Goal: Task Accomplishment & Management: Complete application form

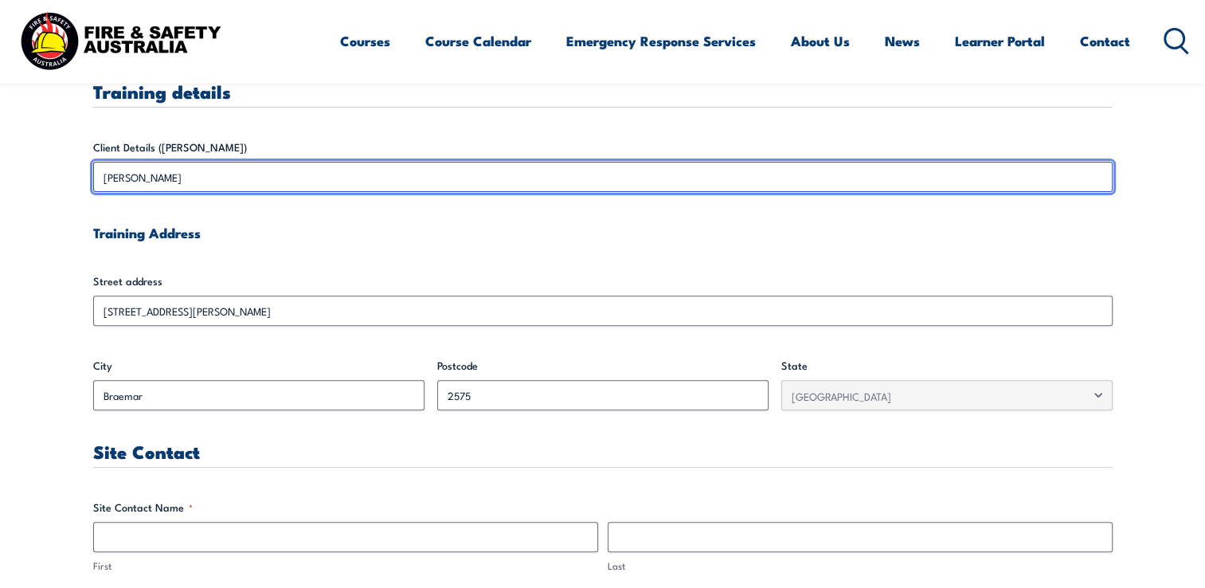
click at [125, 174] on input "[PERSON_NAME]" at bounding box center [602, 177] width 1019 height 30
click at [131, 183] on input "[PERSON_NAME]" at bounding box center [602, 177] width 1019 height 30
click at [127, 177] on input "[PERSON_NAME]" at bounding box center [602, 177] width 1019 height 30
drag, startPoint x: 127, startPoint y: 177, endPoint x: 192, endPoint y: 253, distance: 100.0
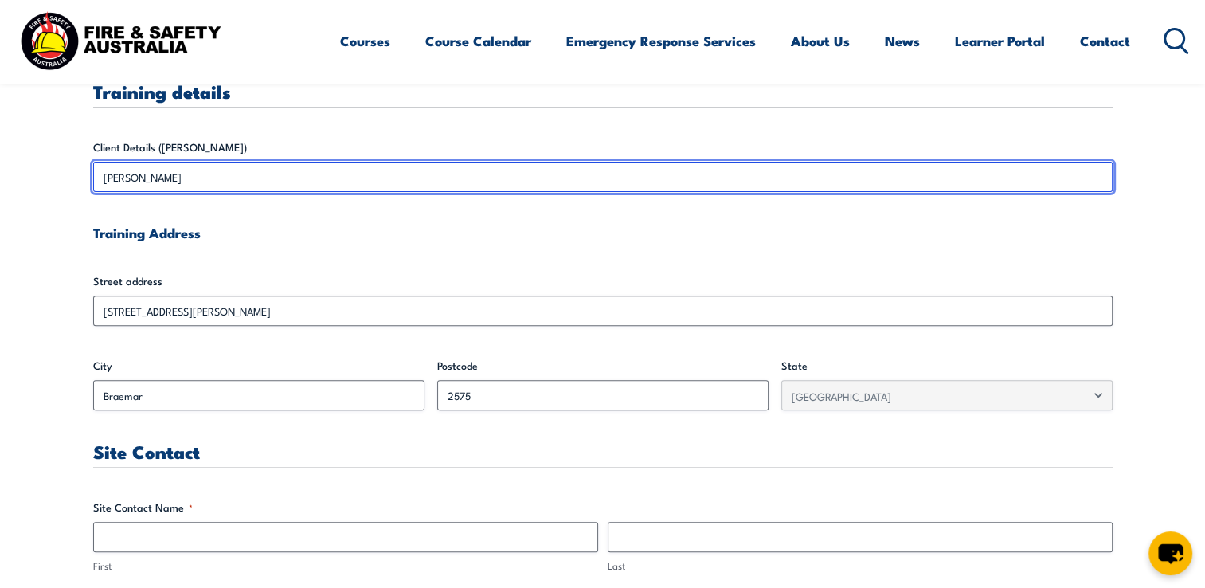
click at [129, 184] on input "[PERSON_NAME]" at bounding box center [602, 177] width 1019 height 30
click at [237, 167] on input "[PERSON_NAME]" at bounding box center [602, 177] width 1019 height 30
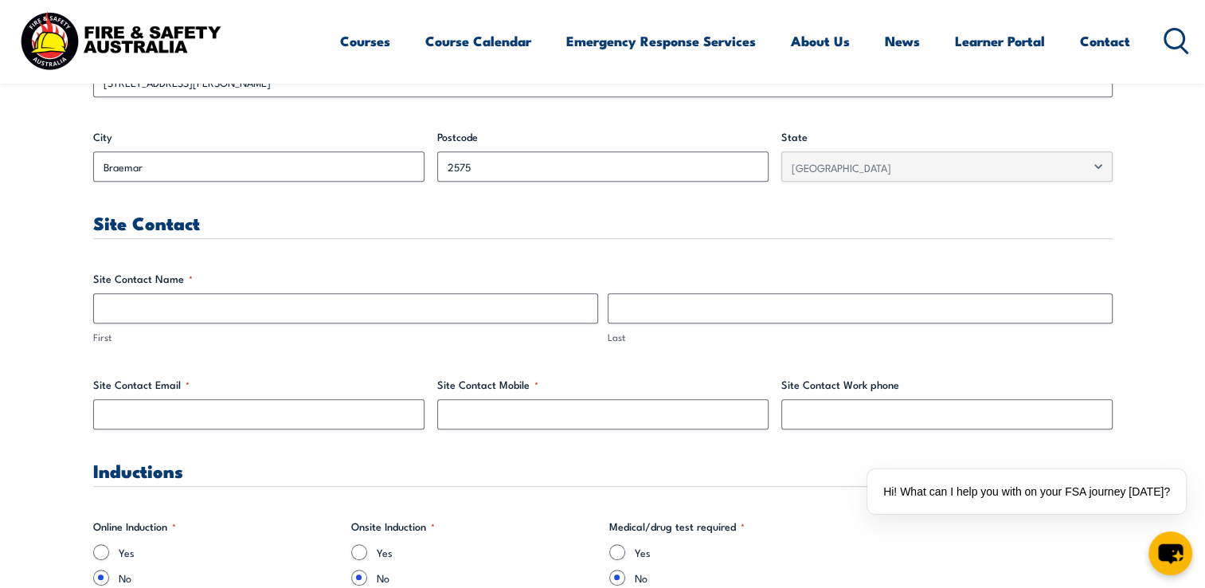
scroll to position [717, 0]
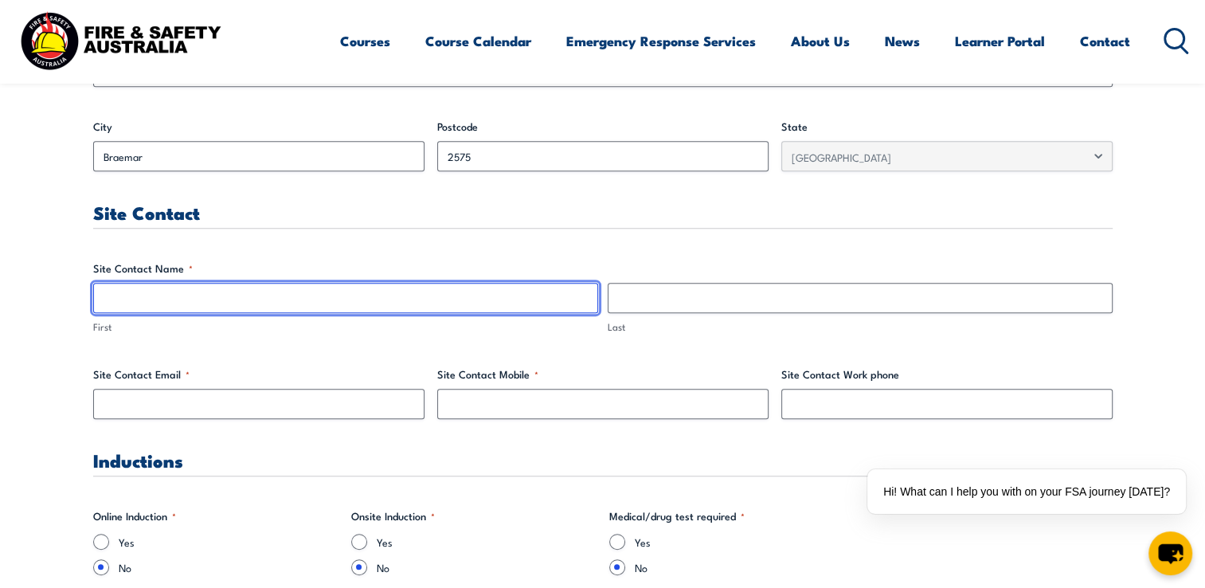
click at [226, 300] on input "First" at bounding box center [345, 298] width 505 height 30
type input "[PERSON_NAME]"
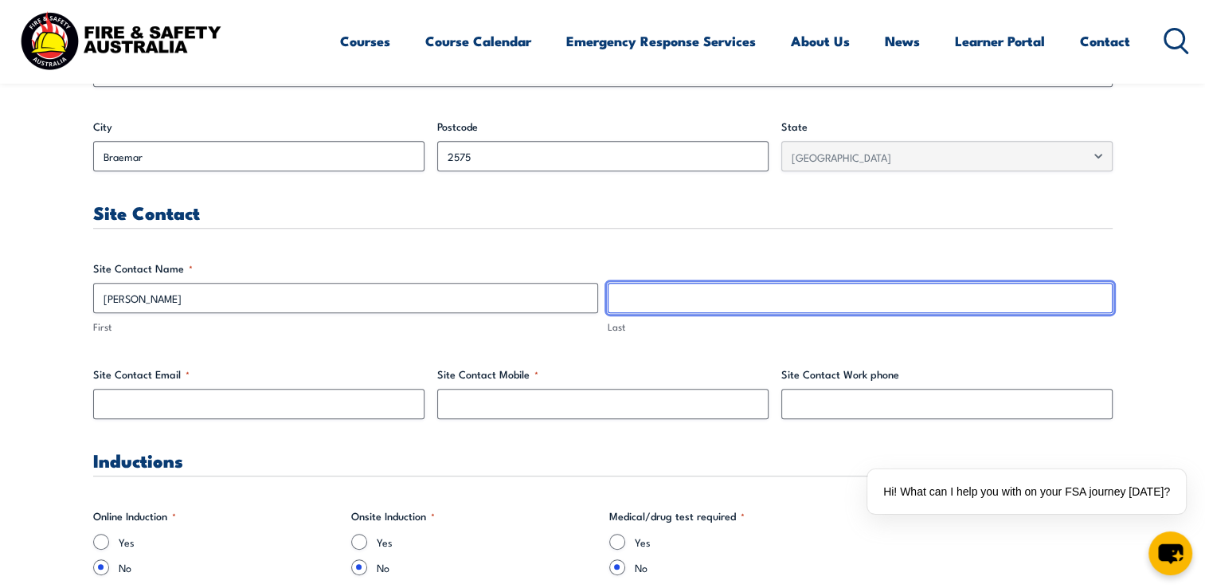
type input "[PERSON_NAME]"
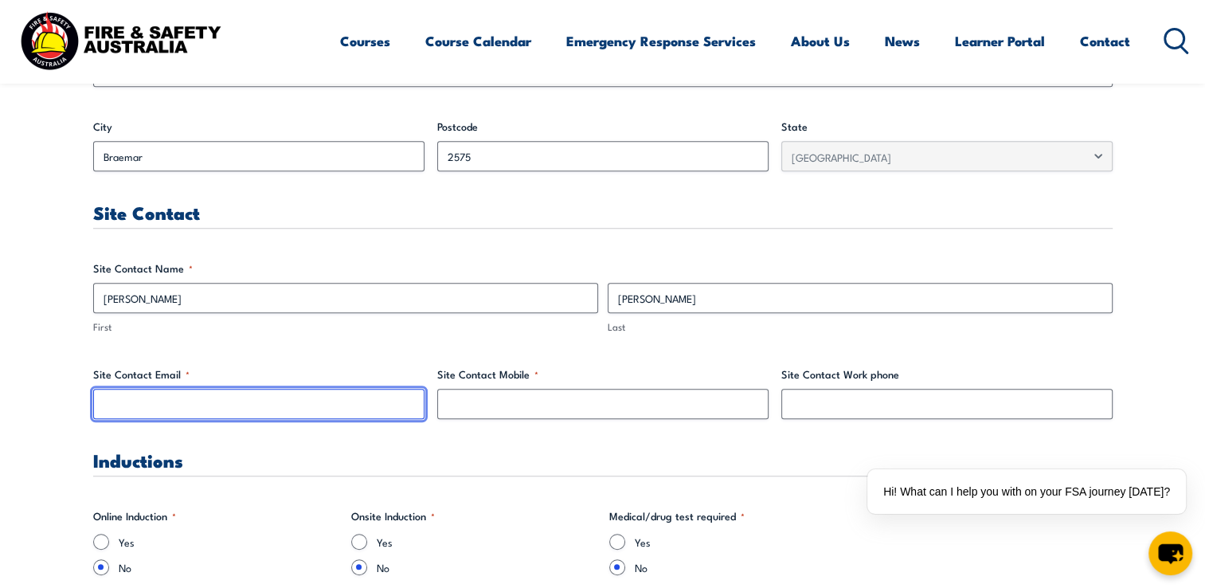
type input "[EMAIL_ADDRESS][PERSON_NAME][DOMAIN_NAME]"
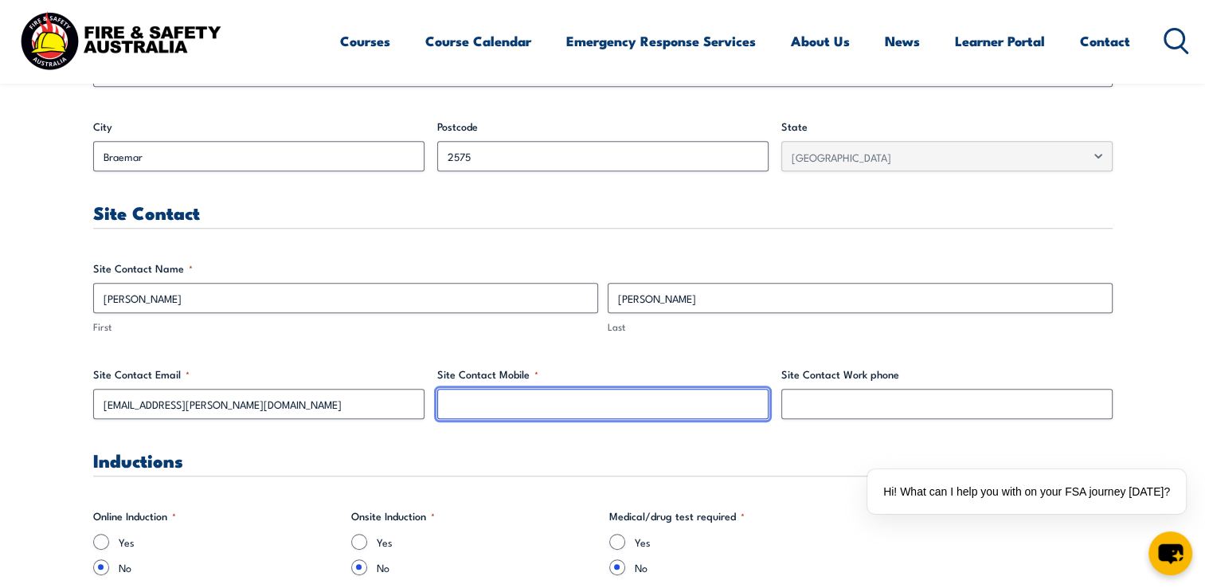
type input "0400385823"
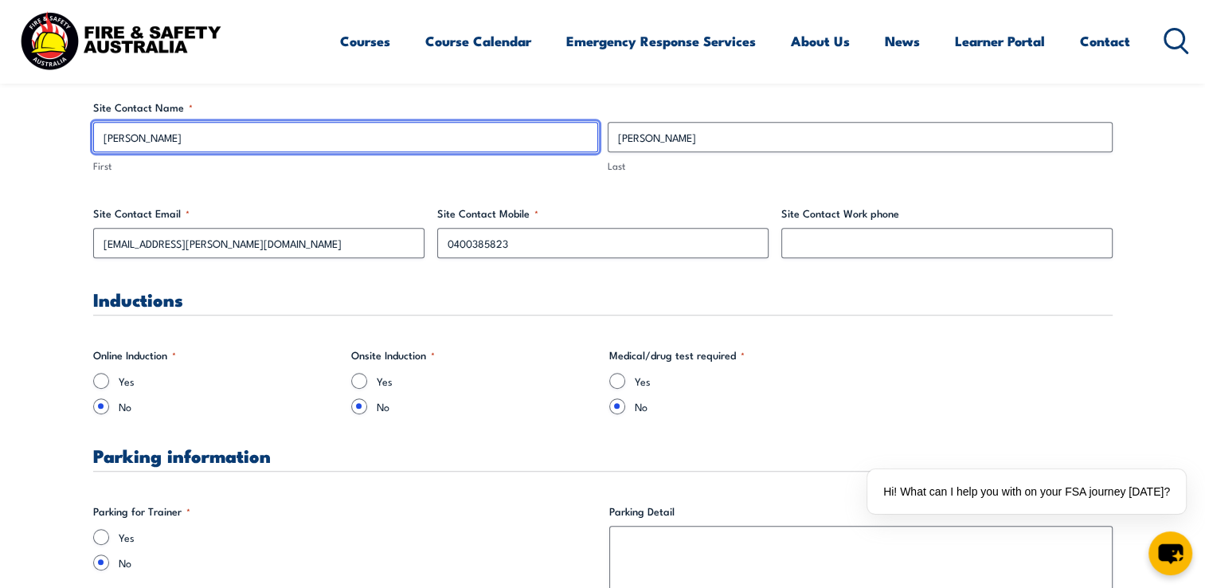
scroll to position [955, 0]
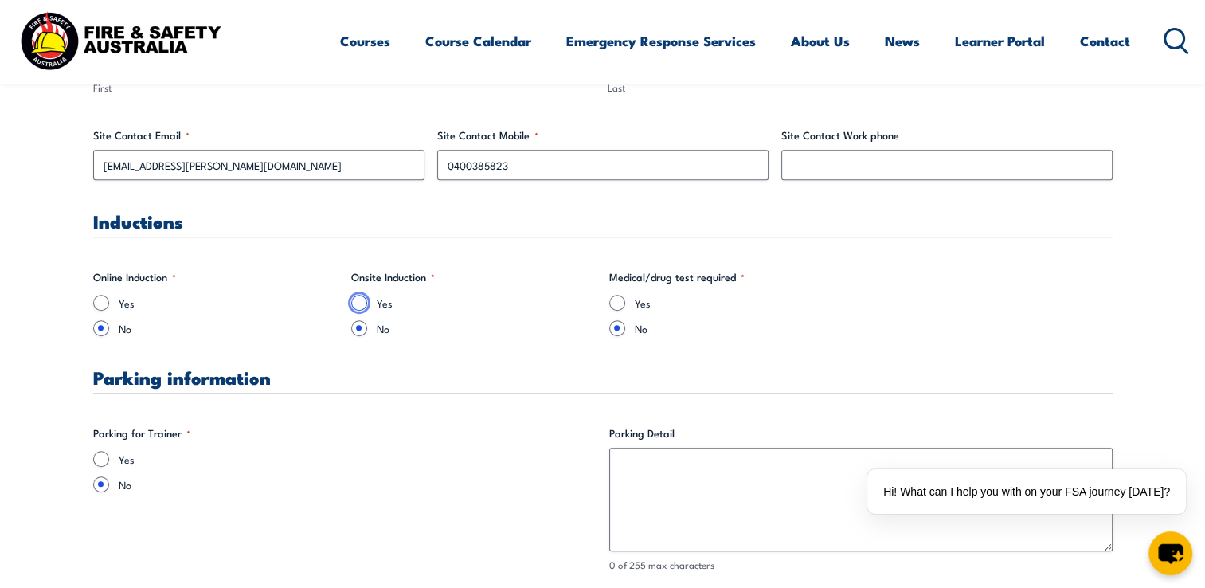
click at [363, 303] on input "Yes" at bounding box center [359, 303] width 16 height 16
radio input "true"
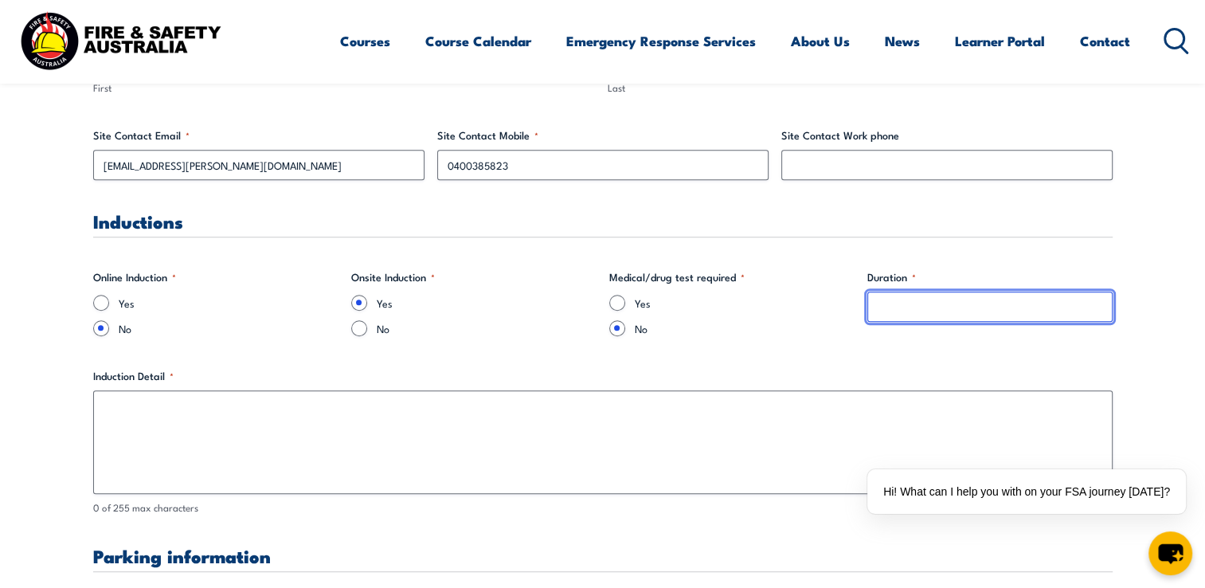
click at [909, 314] on input "Duration *" at bounding box center [989, 306] width 245 height 30
type input "10mins"
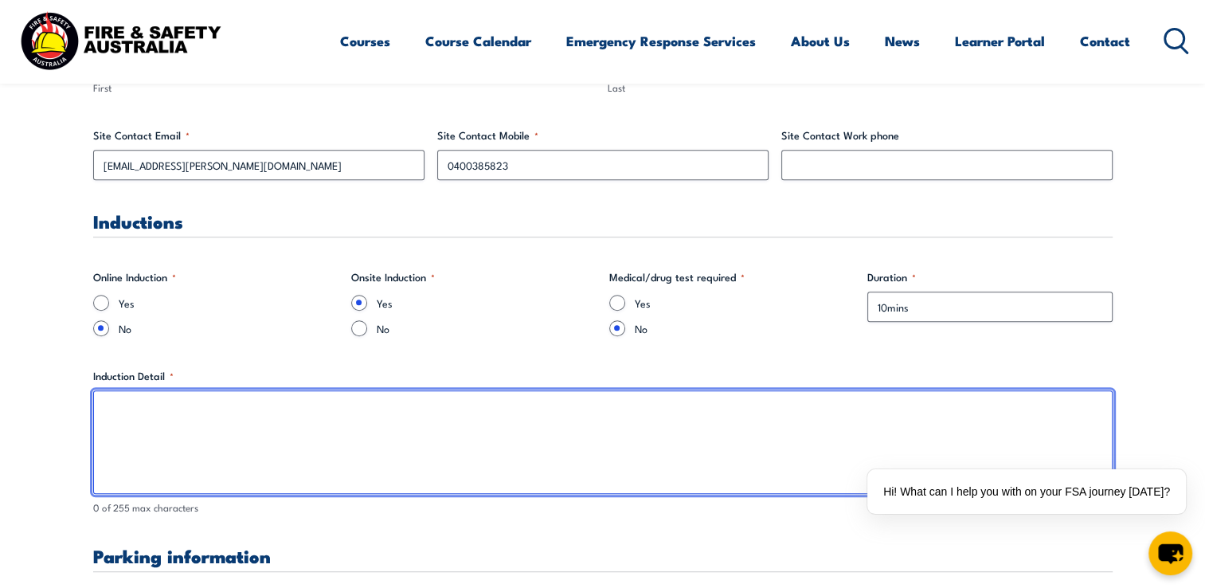
click at [170, 408] on textarea "Induction Detail *" at bounding box center [602, 442] width 1019 height 104
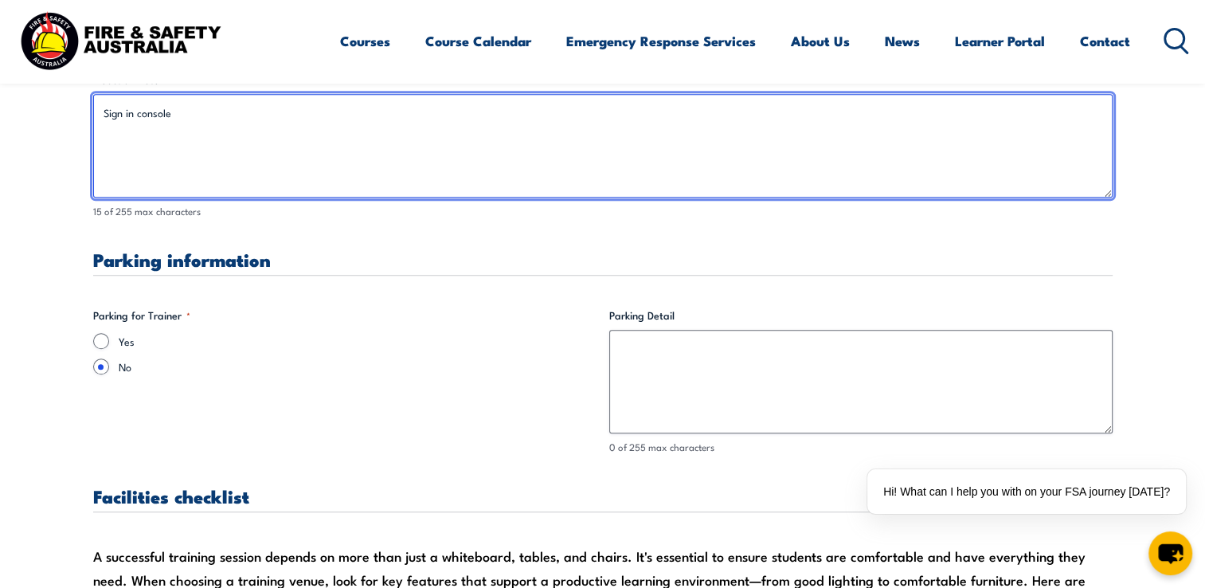
scroll to position [1274, 0]
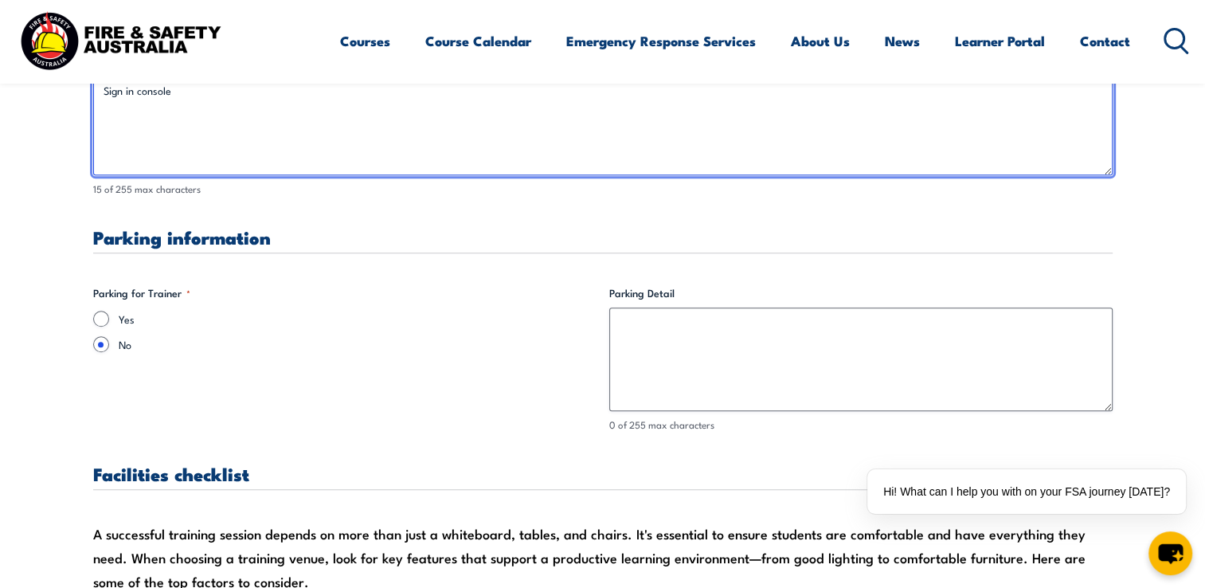
type textarea "Sign in console"
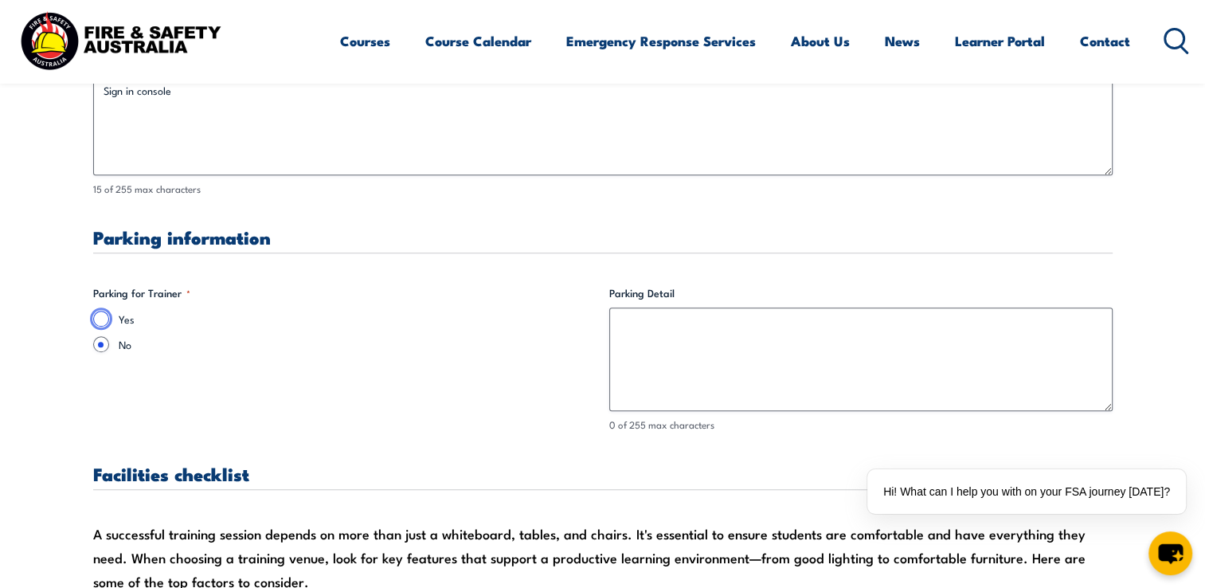
click at [108, 318] on input "Yes" at bounding box center [101, 319] width 16 height 16
radio input "true"
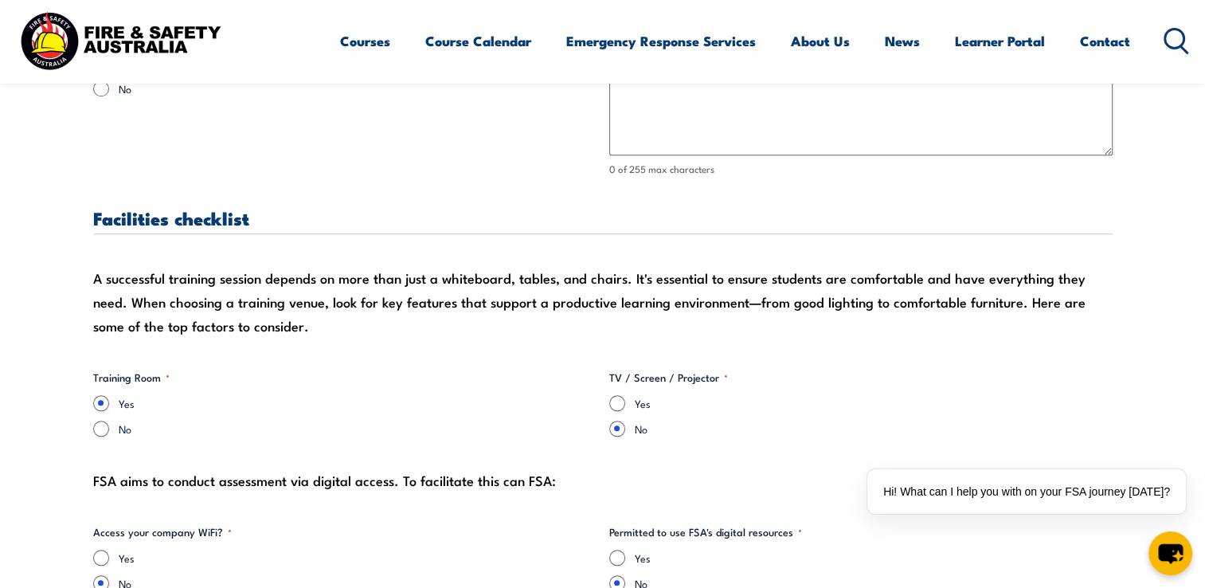
scroll to position [1672, 0]
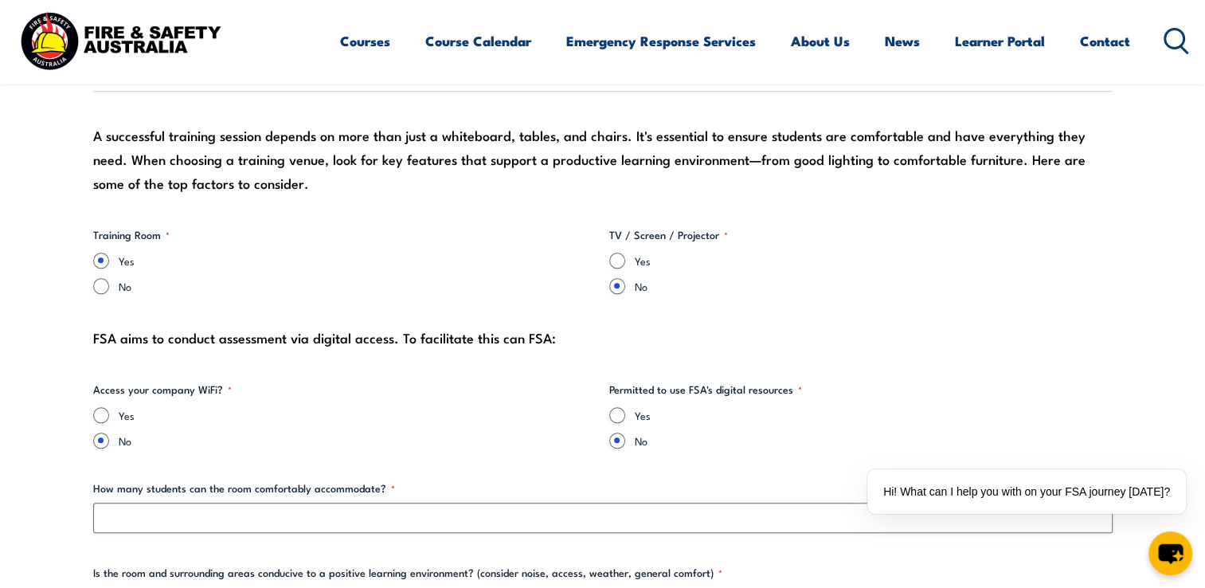
click at [624, 260] on div "Yes" at bounding box center [860, 260] width 503 height 16
click at [619, 256] on input "Yes" at bounding box center [617, 260] width 16 height 16
radio input "true"
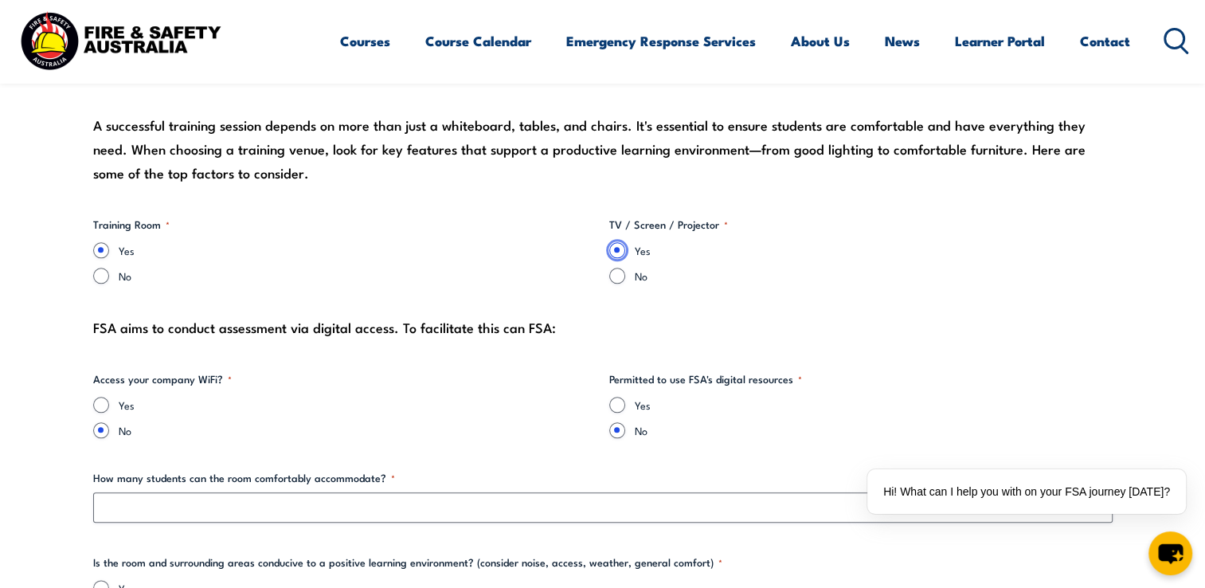
scroll to position [1752, 0]
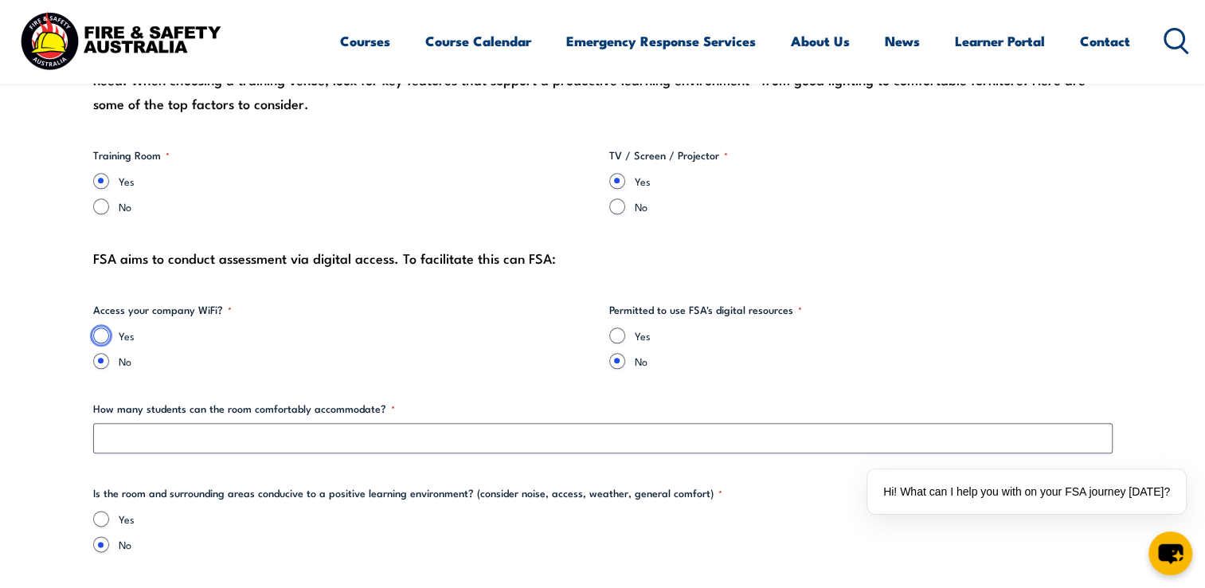
click at [102, 334] on input "Yes" at bounding box center [101, 335] width 16 height 16
radio input "true"
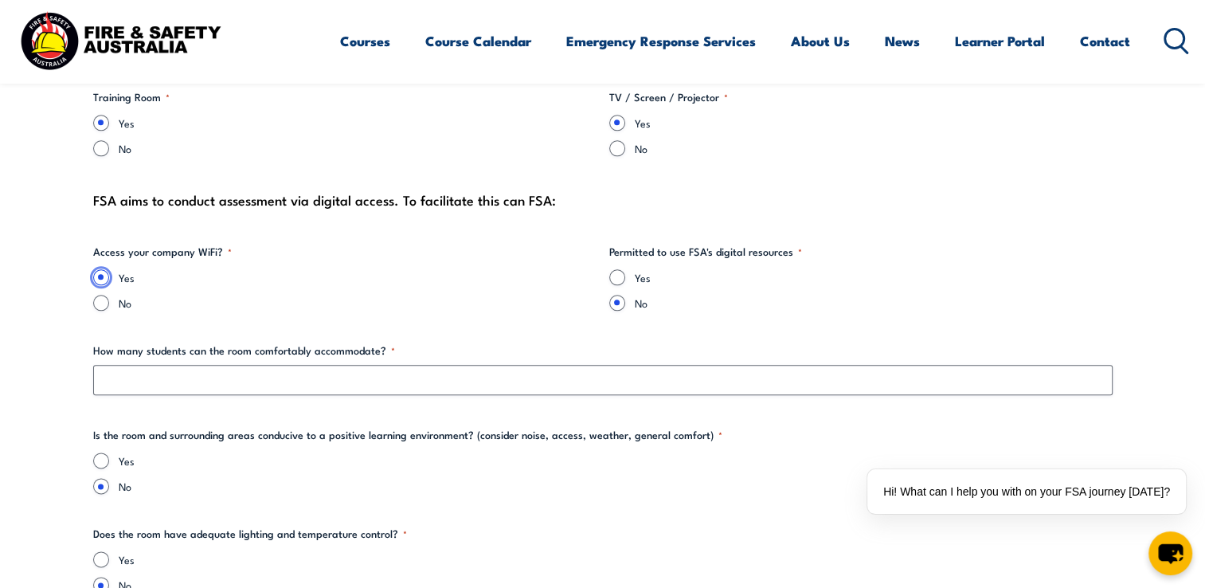
scroll to position [1911, 0]
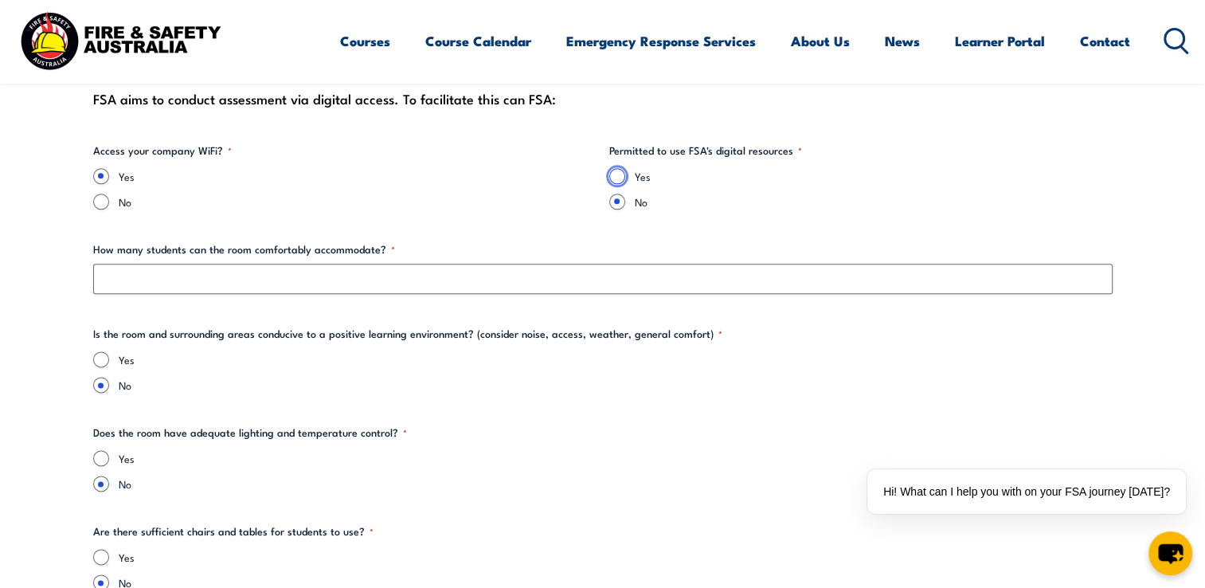
click at [619, 178] on input "Yes" at bounding box center [617, 176] width 16 height 16
radio input "true"
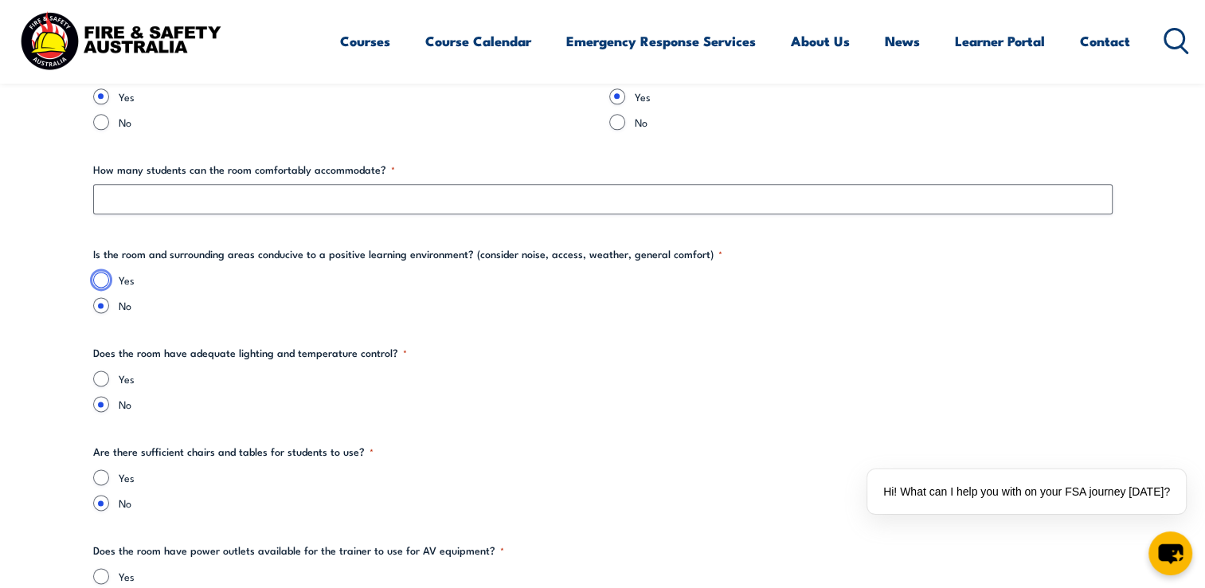
click at [102, 275] on input "Yes" at bounding box center [101, 279] width 16 height 16
radio input "true"
click at [103, 372] on input "Yes" at bounding box center [101, 378] width 16 height 16
radio input "true"
click at [104, 471] on input "Yes" at bounding box center [101, 477] width 16 height 16
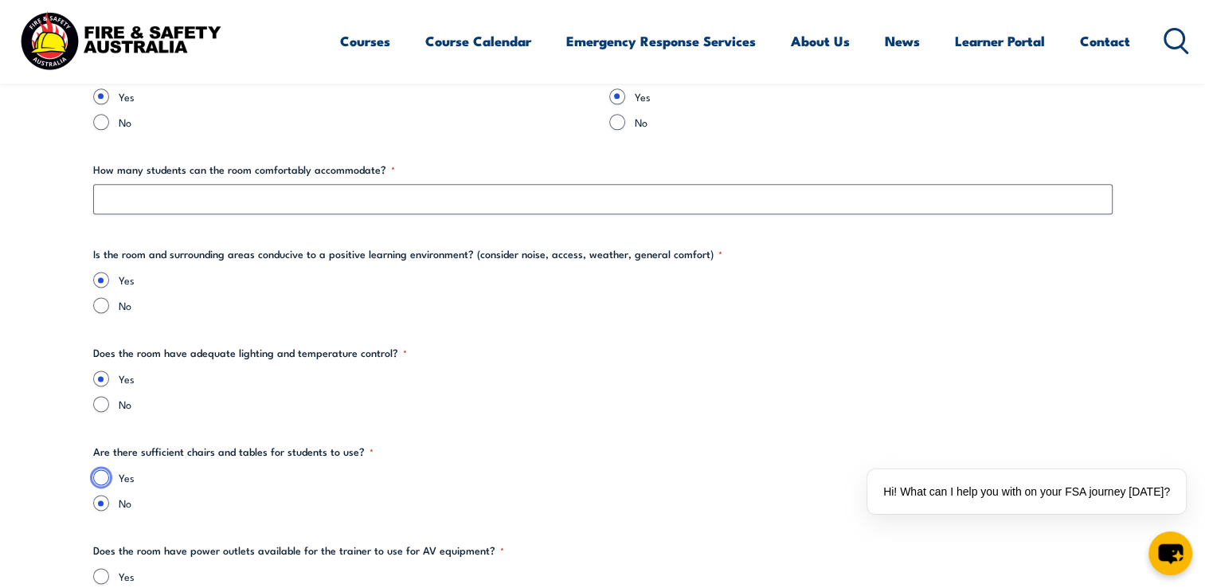
radio input "true"
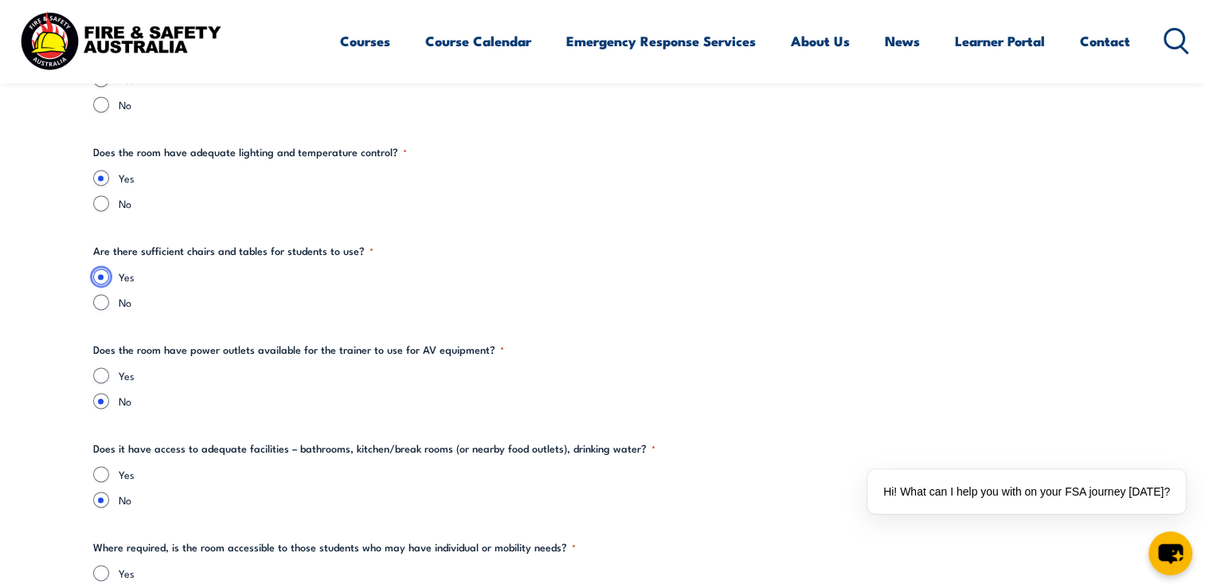
scroll to position [2229, 0]
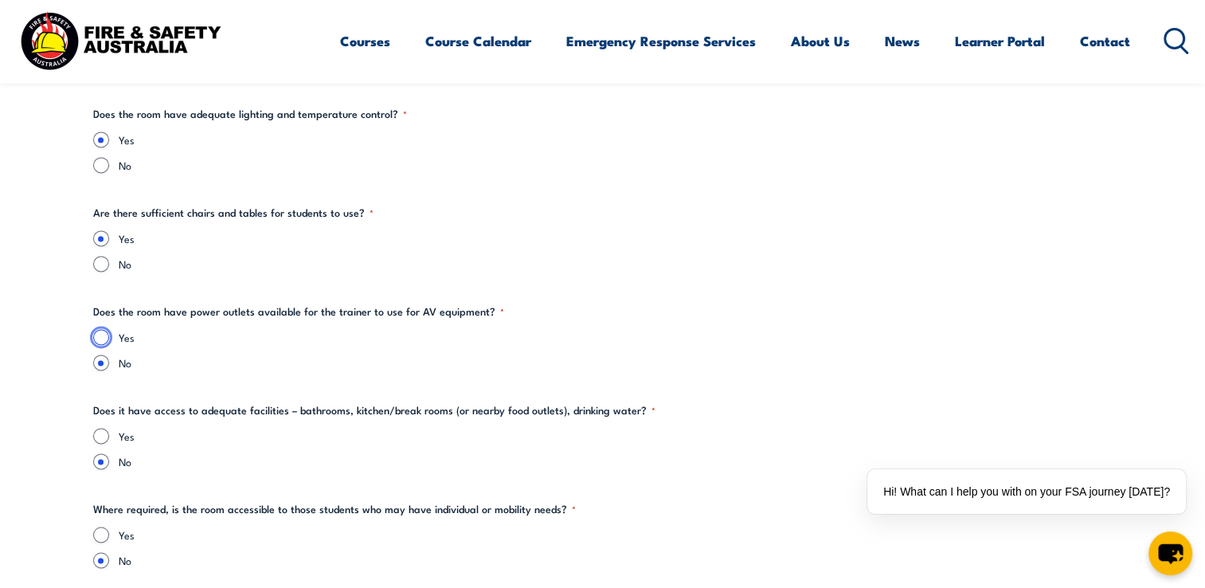
click at [103, 333] on input "Yes" at bounding box center [101, 337] width 16 height 16
radio input "true"
click at [99, 429] on input "Yes" at bounding box center [101, 436] width 16 height 16
radio input "true"
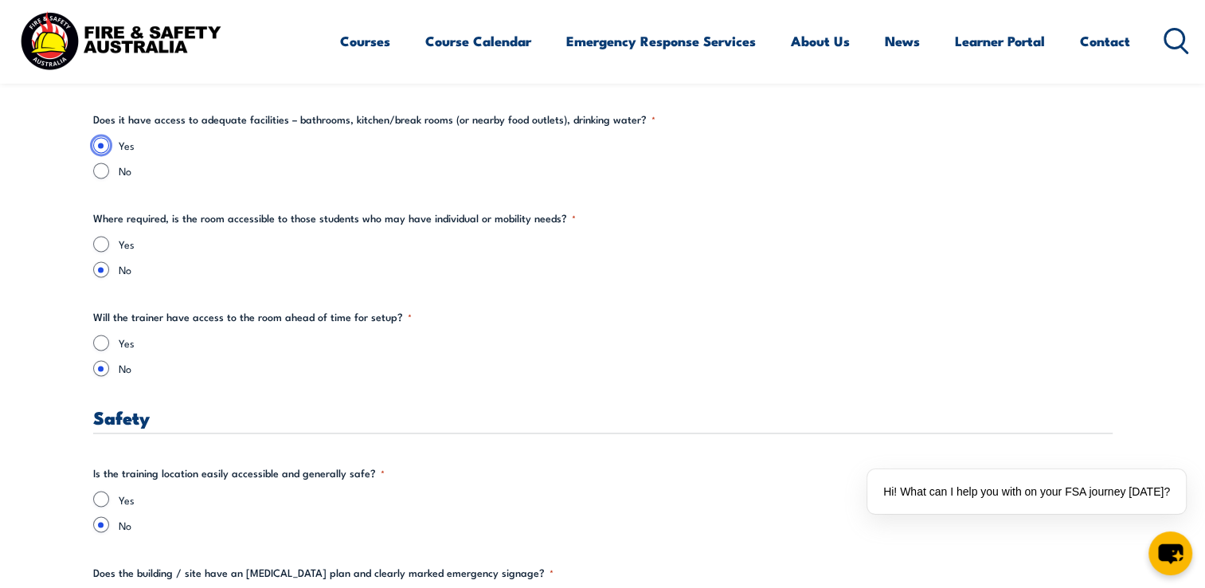
scroll to position [2548, 0]
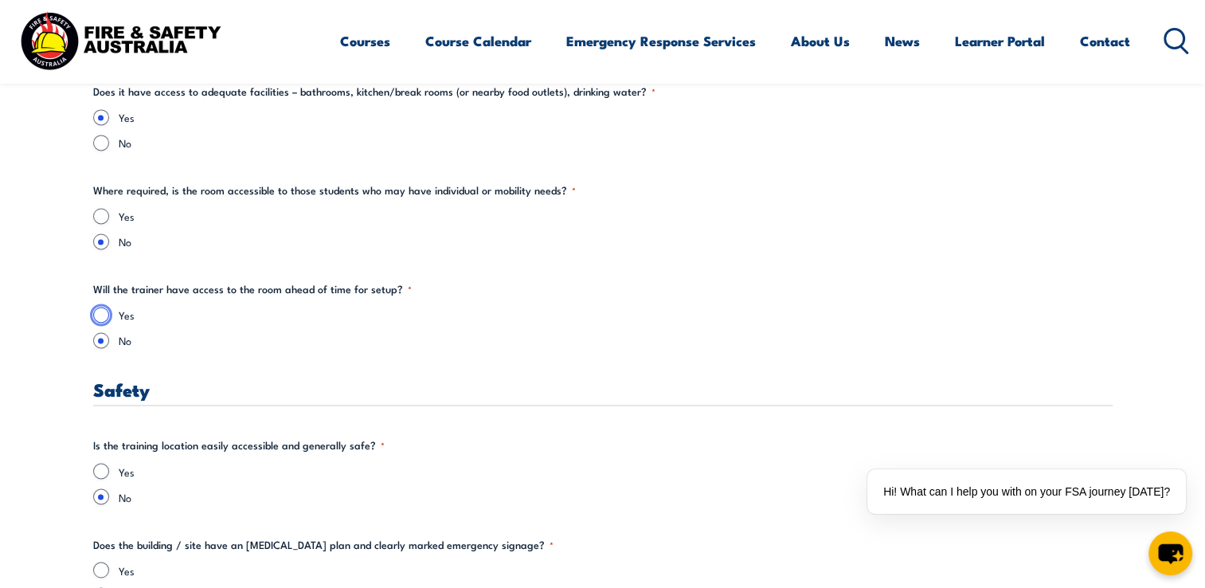
click at [99, 318] on input "Yes" at bounding box center [101, 315] width 16 height 16
radio input "true"
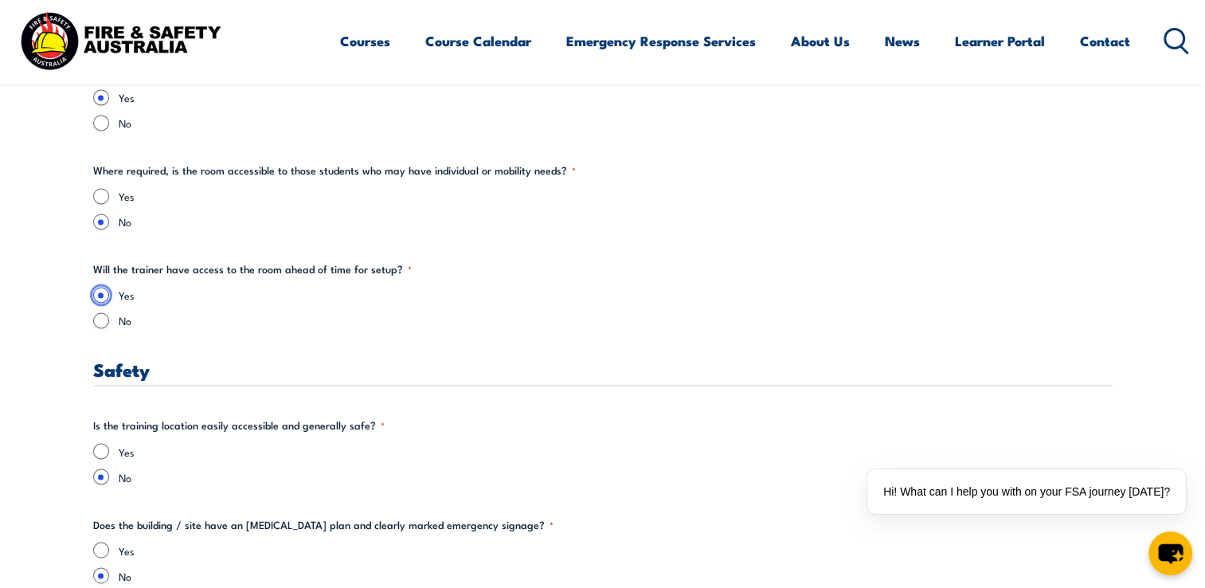
scroll to position [2707, 0]
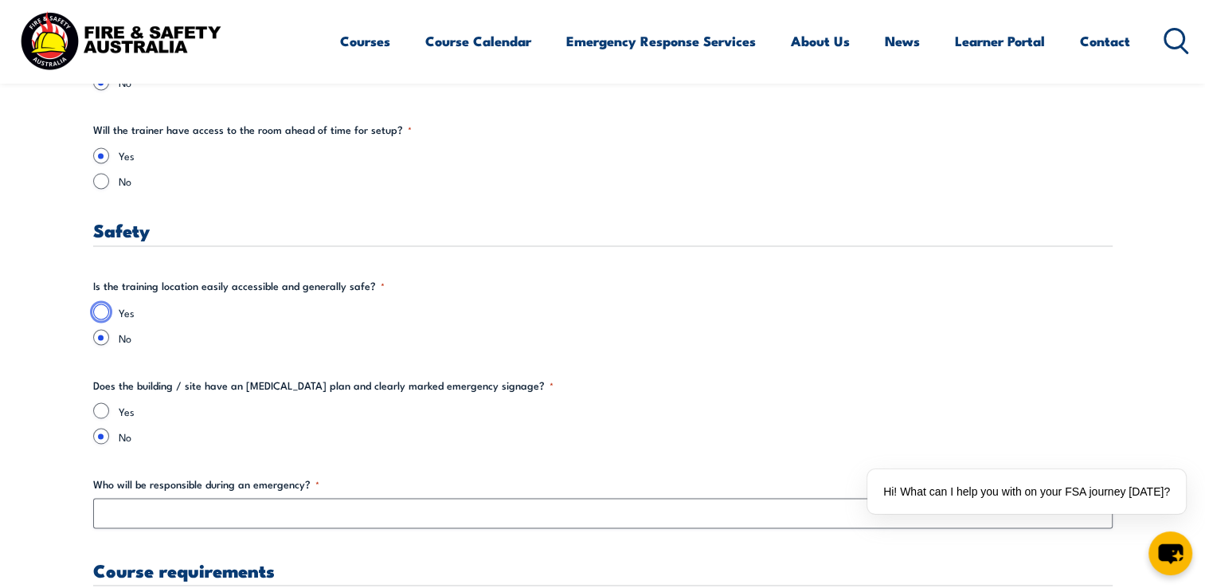
click at [102, 314] on input "Yes" at bounding box center [101, 311] width 16 height 16
radio input "true"
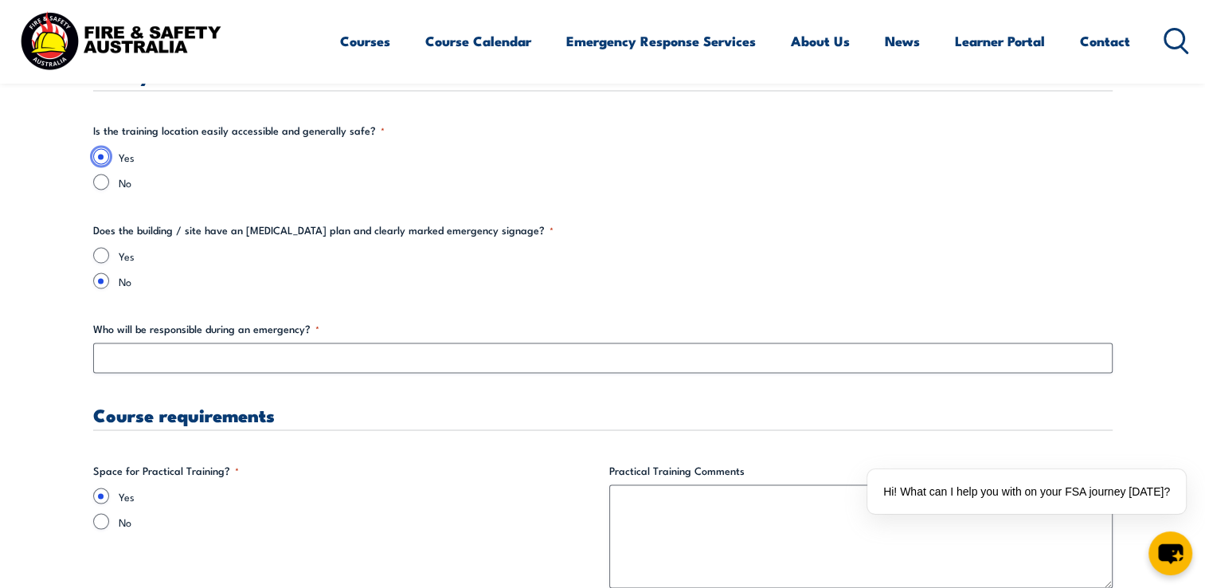
scroll to position [2866, 0]
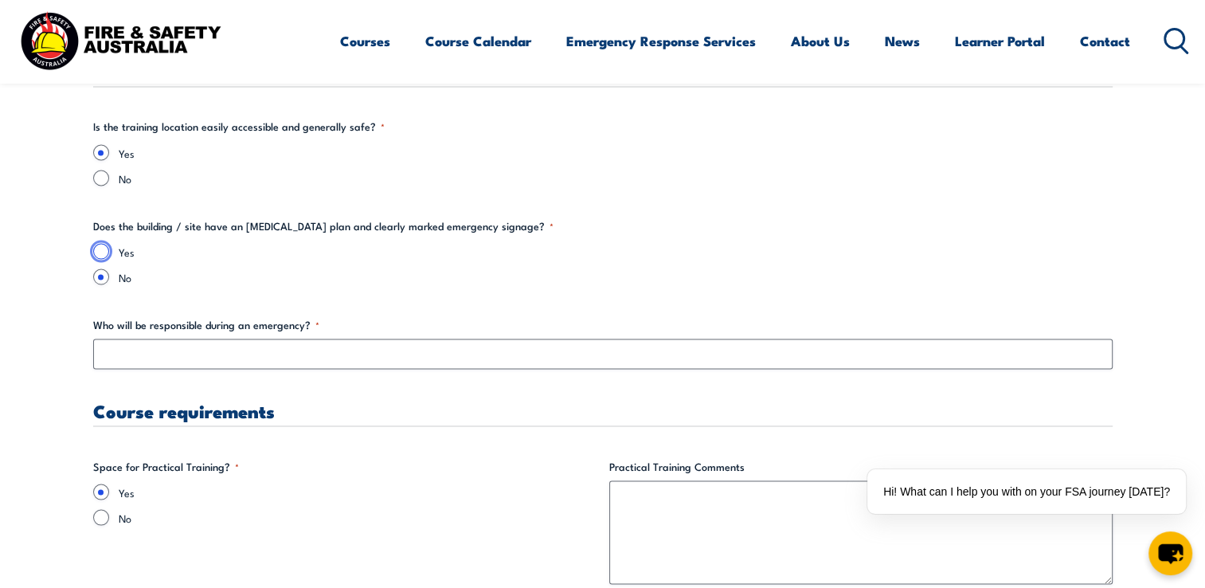
click at [104, 250] on input "Yes" at bounding box center [101, 251] width 16 height 16
radio input "true"
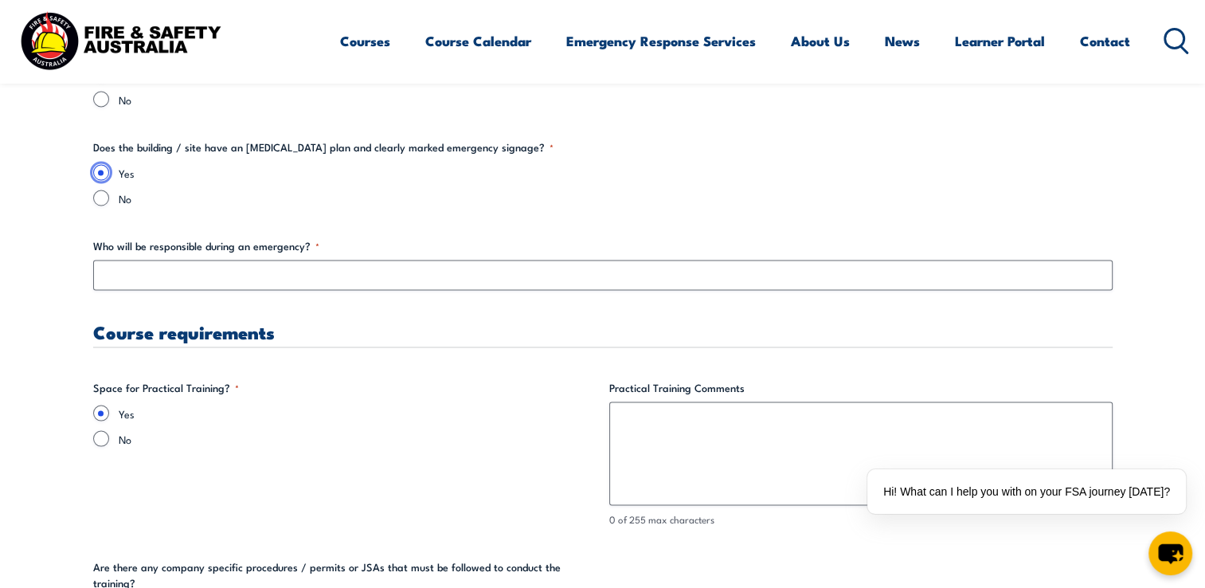
scroll to position [2946, 0]
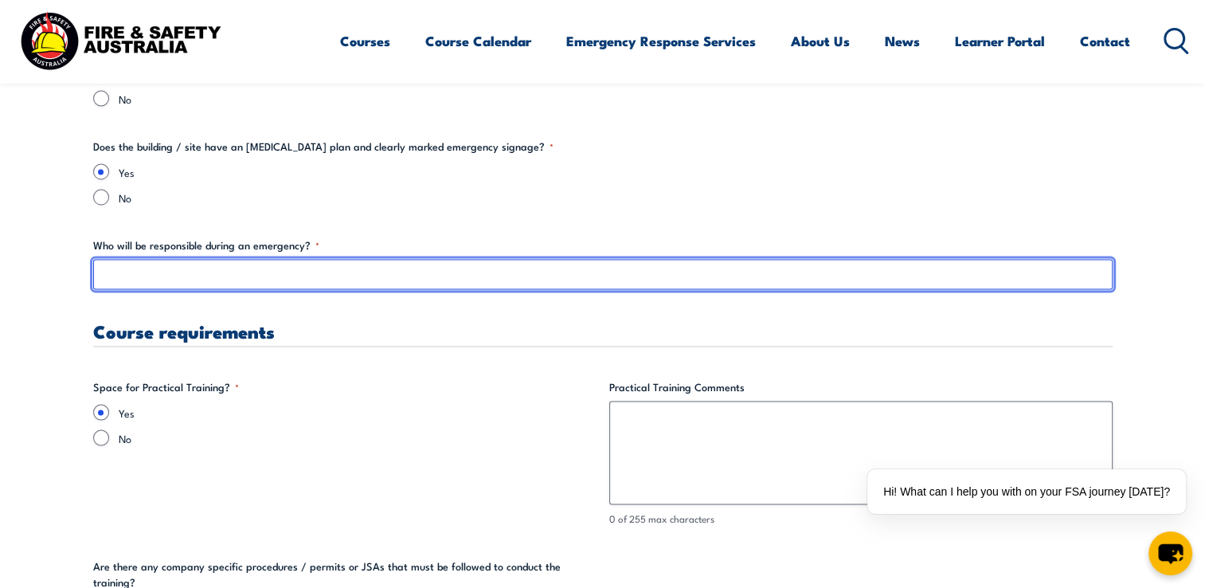
click at [172, 279] on input "Who will be responsible during an emergency? *" at bounding box center [602, 274] width 1019 height 30
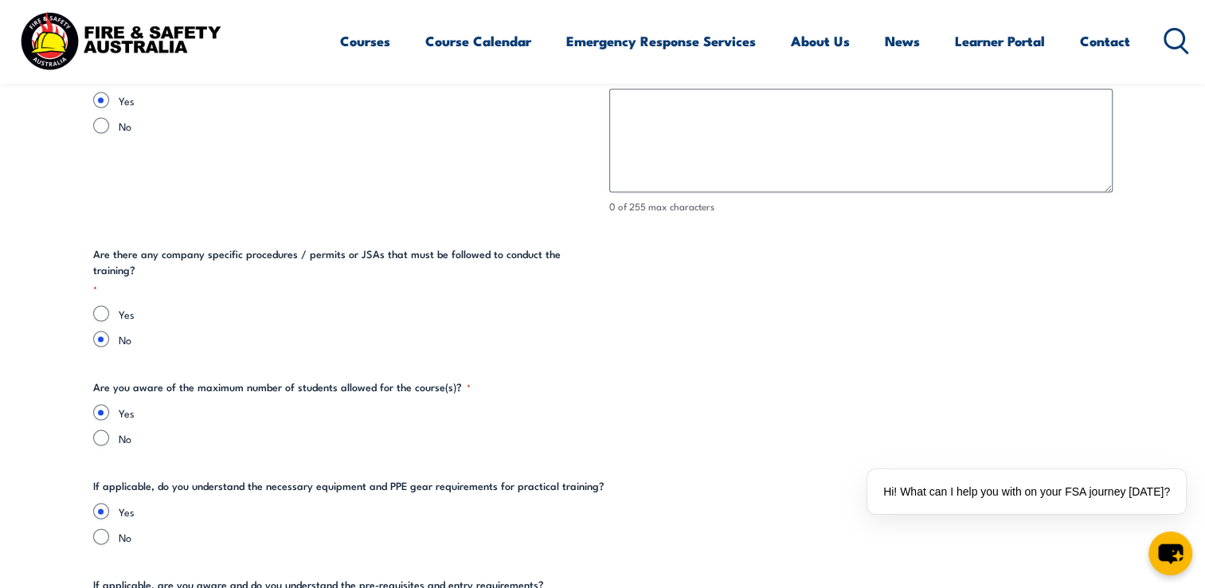
scroll to position [3264, 0]
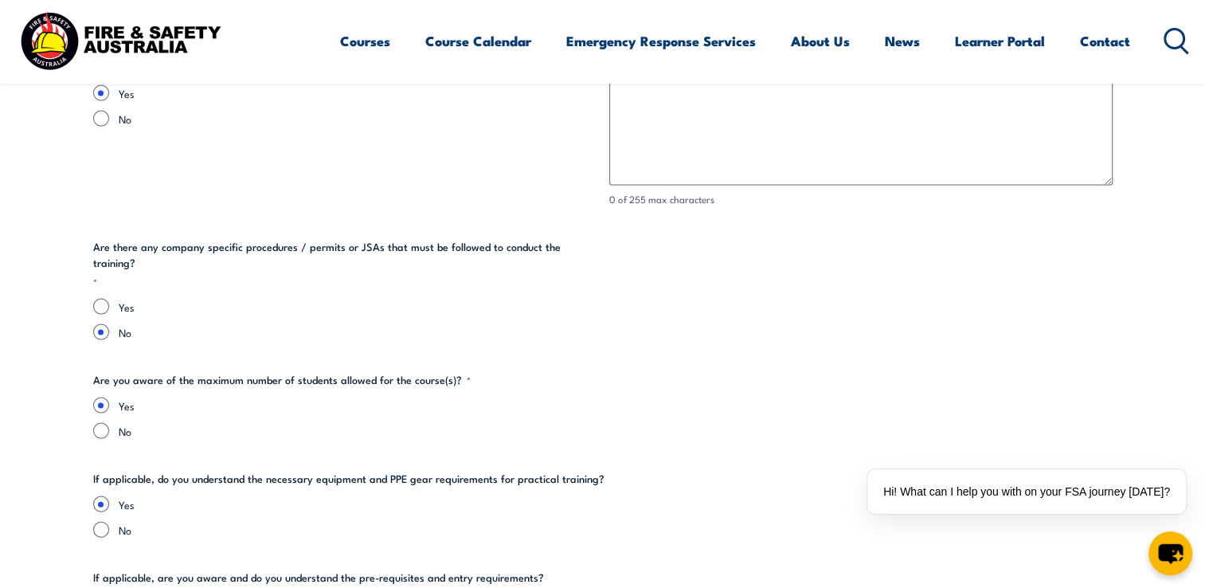
type input "[PERSON_NAME]"
click at [107, 299] on input "Yes" at bounding box center [101, 307] width 16 height 16
radio input "true"
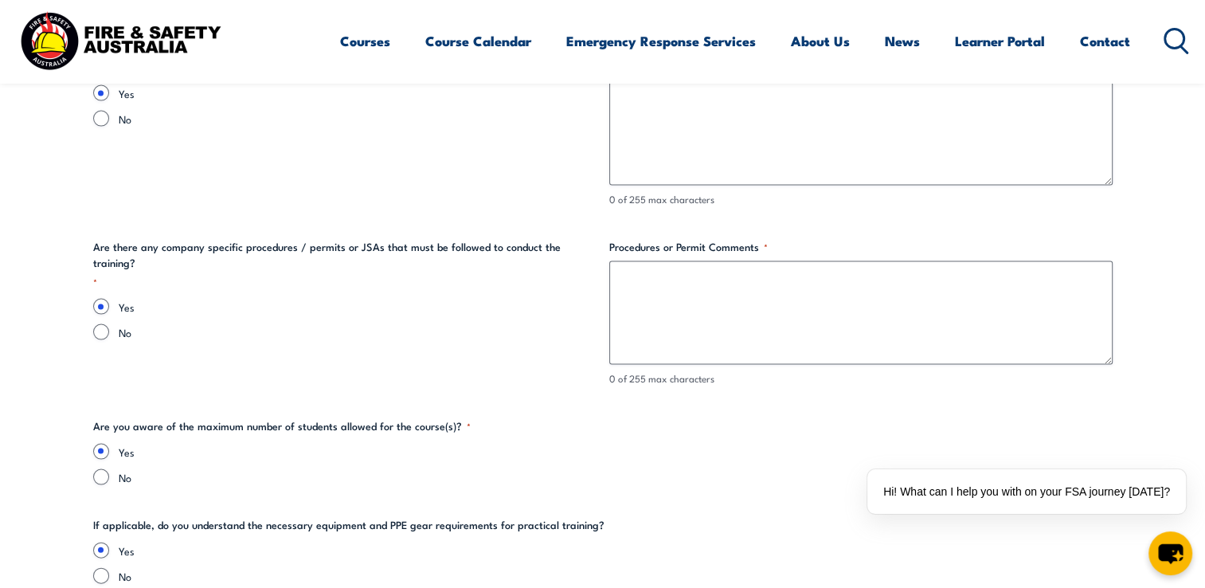
click at [108, 324] on div "No" at bounding box center [344, 332] width 503 height 16
click at [100, 324] on input "No" at bounding box center [101, 332] width 16 height 16
radio input "true"
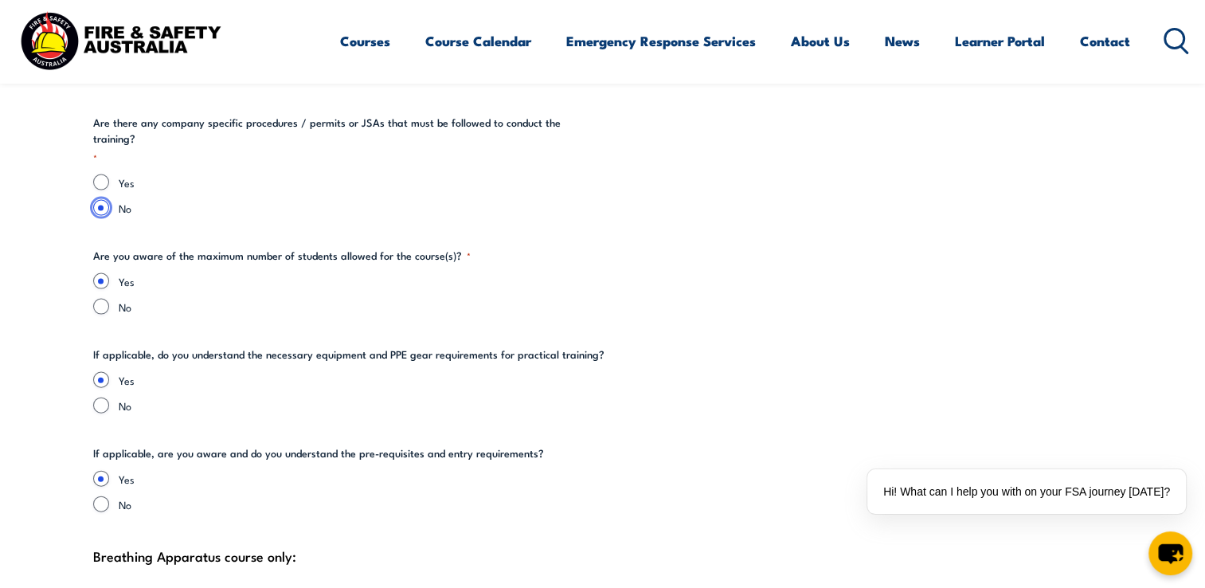
scroll to position [3423, 0]
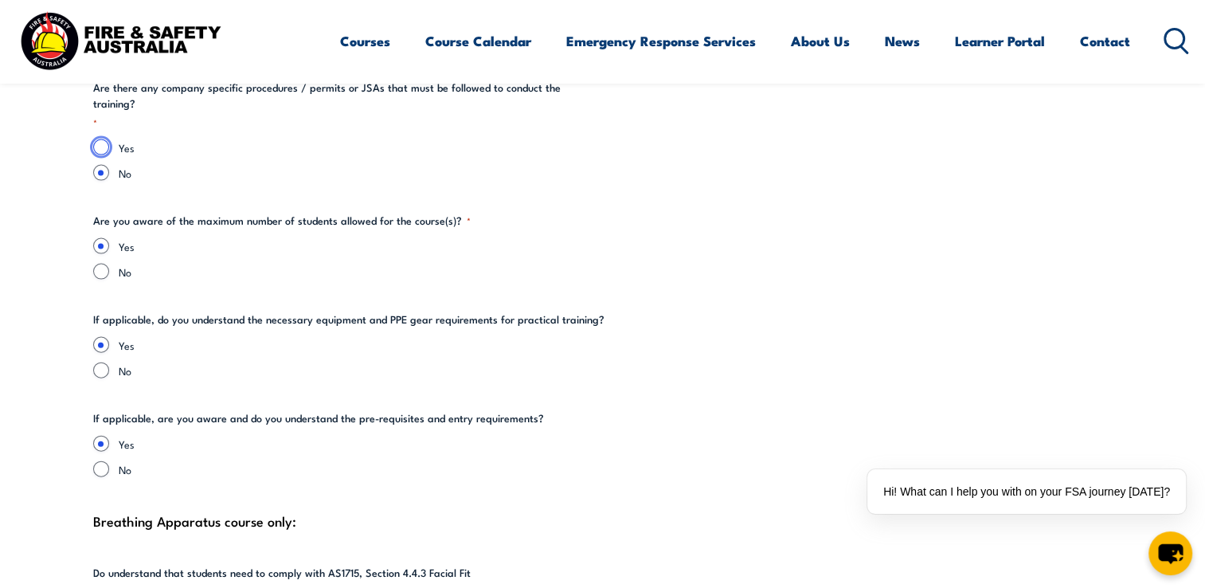
click at [105, 139] on input "Yes" at bounding box center [101, 147] width 16 height 16
radio input "true"
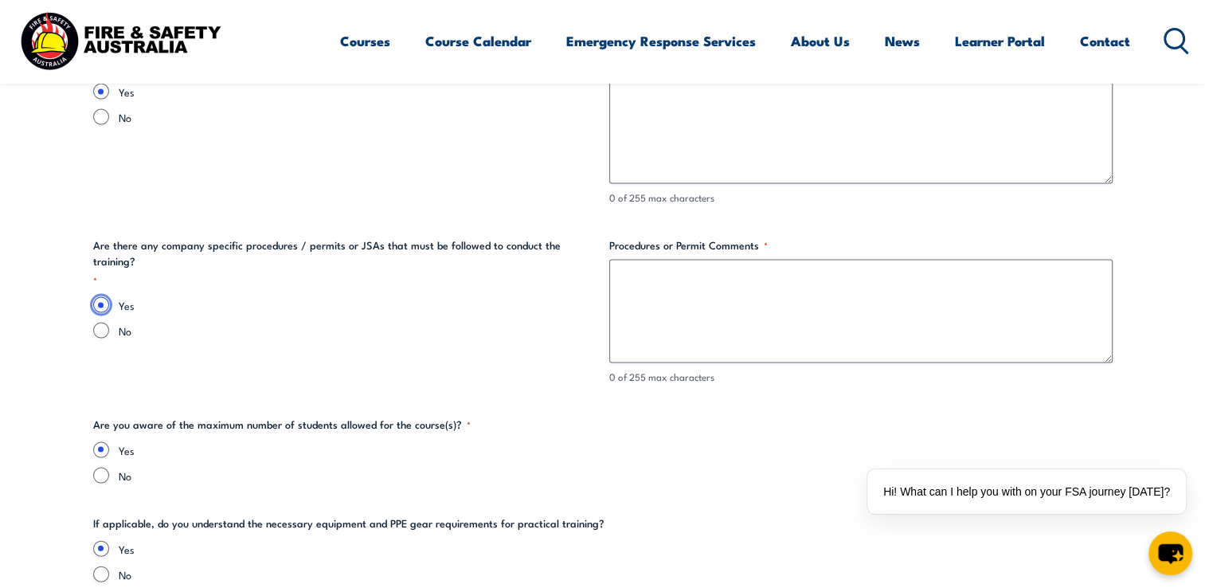
scroll to position [3264, 0]
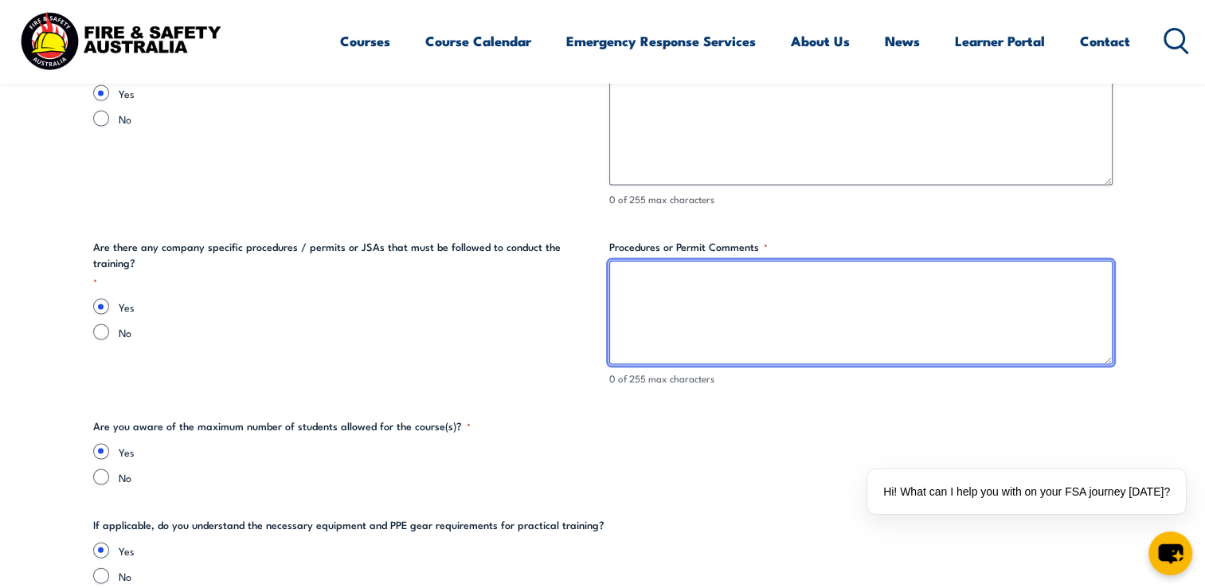
click at [653, 285] on textarea "Procedures or Permit Comments *" at bounding box center [860, 313] width 503 height 104
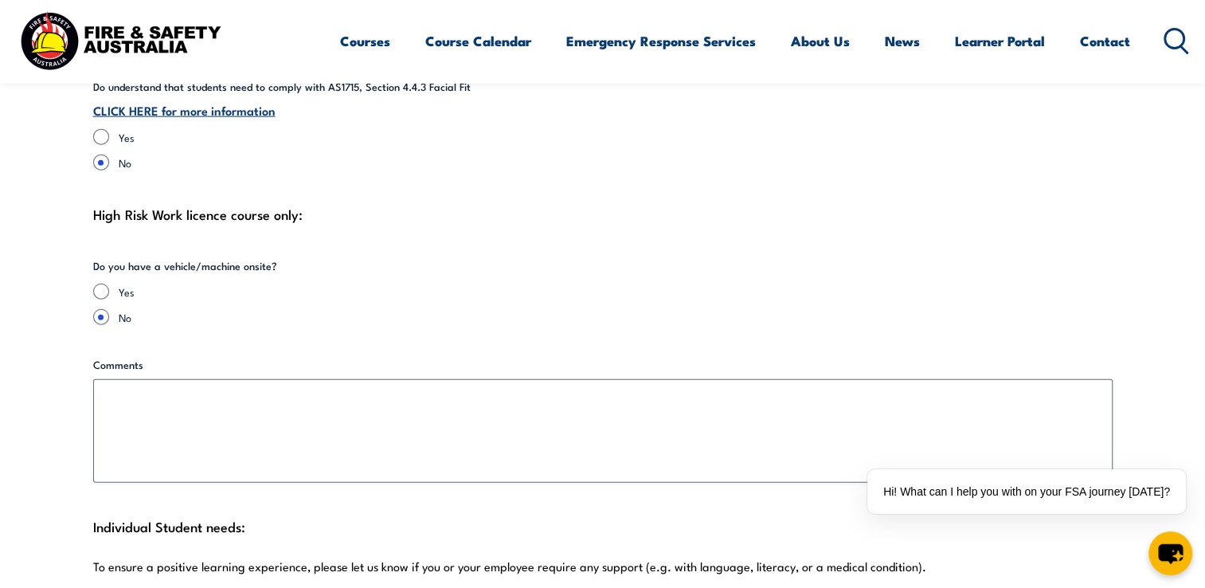
scroll to position [3981, 0]
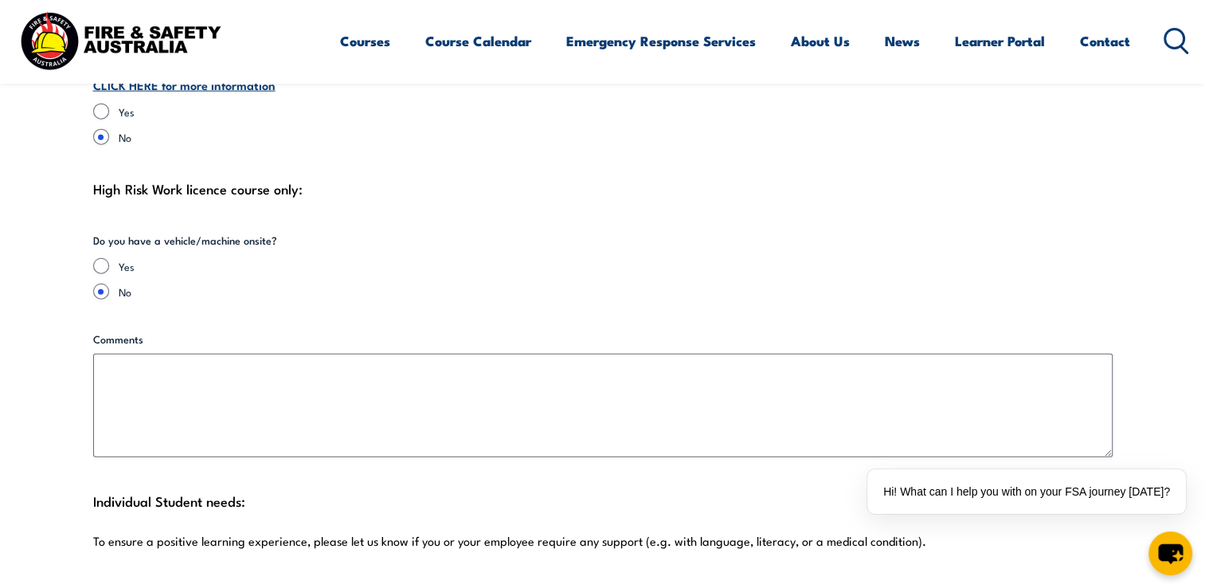
type textarea "Company VOC"
click at [95, 260] on input "Yes" at bounding box center [101, 266] width 16 height 16
radio input "true"
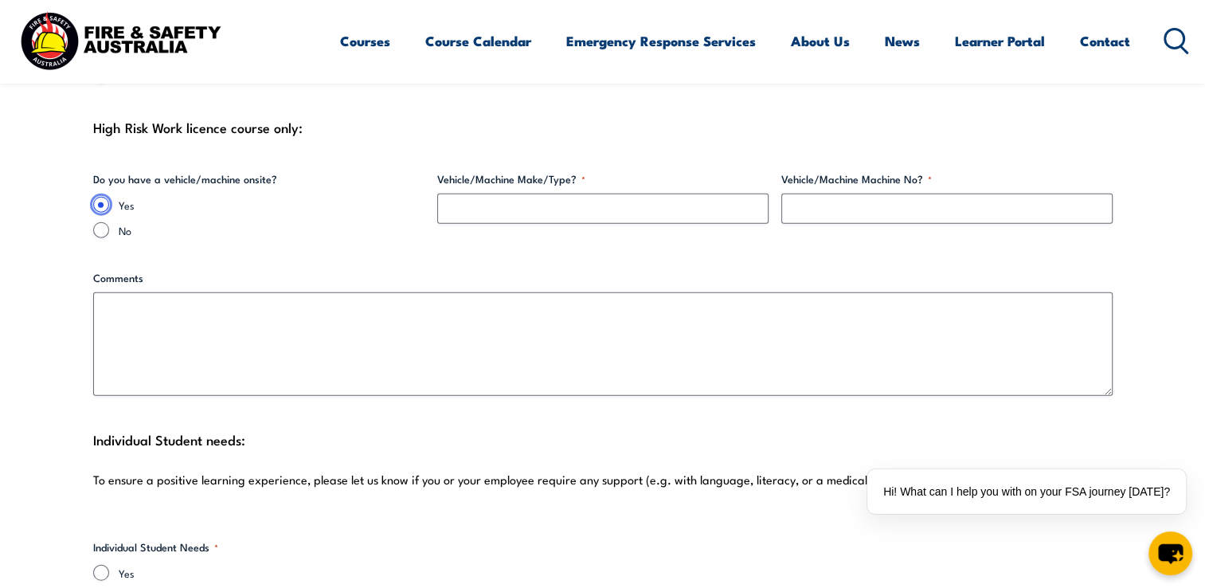
scroll to position [4060, 0]
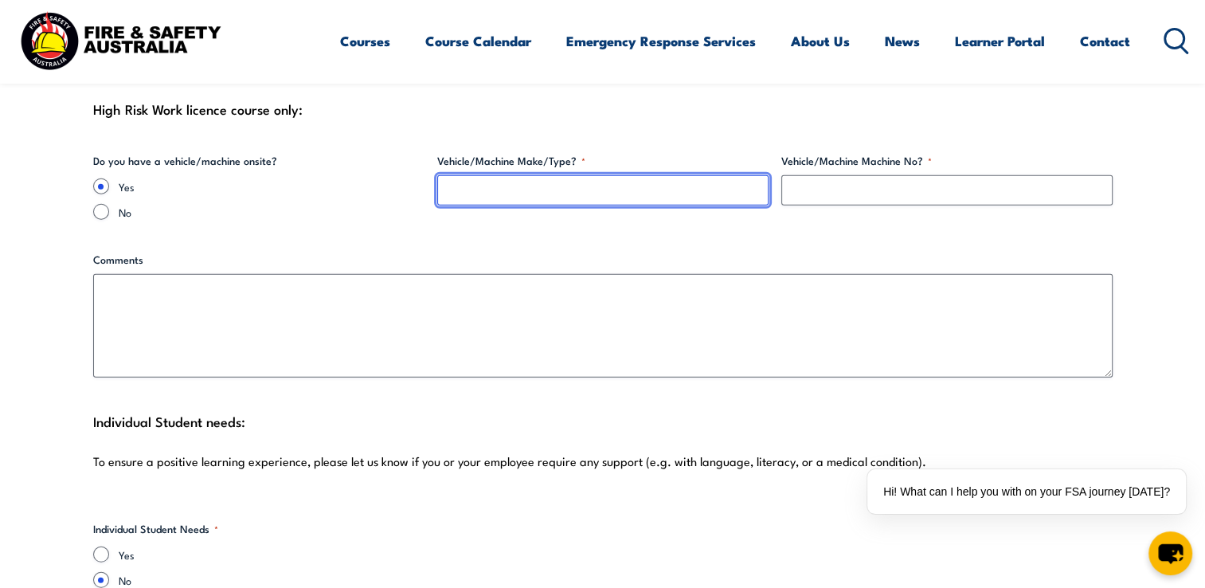
click at [529, 187] on input "Vehicle/Machine Make/Type? *" at bounding box center [602, 190] width 331 height 30
type input "Forklift"
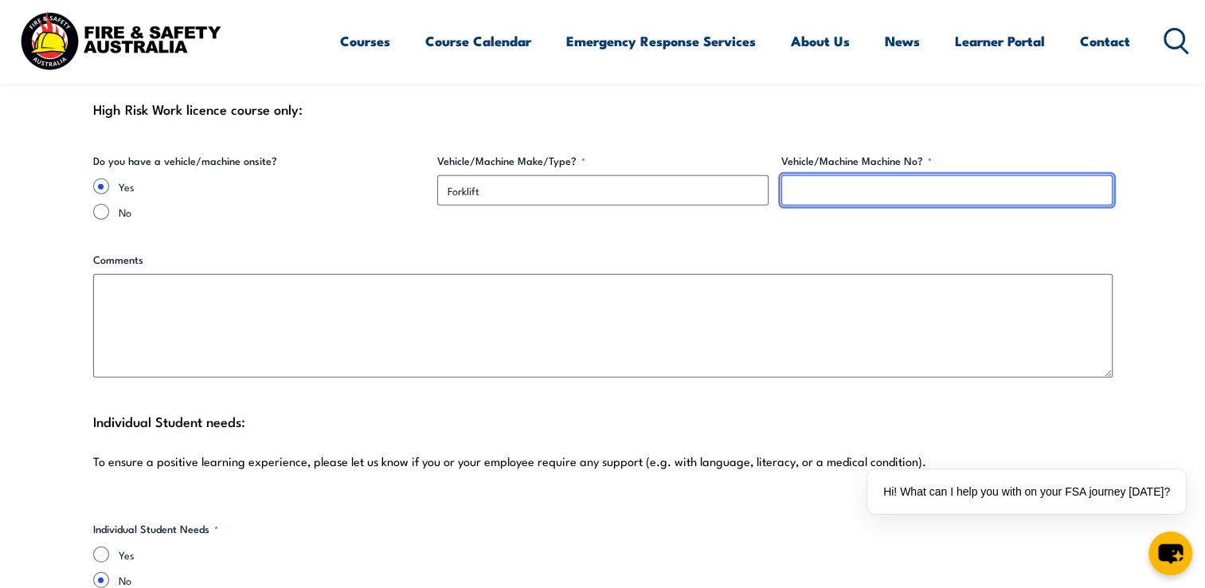
click at [971, 192] on input "Vehicle/Machine Machine No? *" at bounding box center [946, 190] width 331 height 30
type input "Forklift"
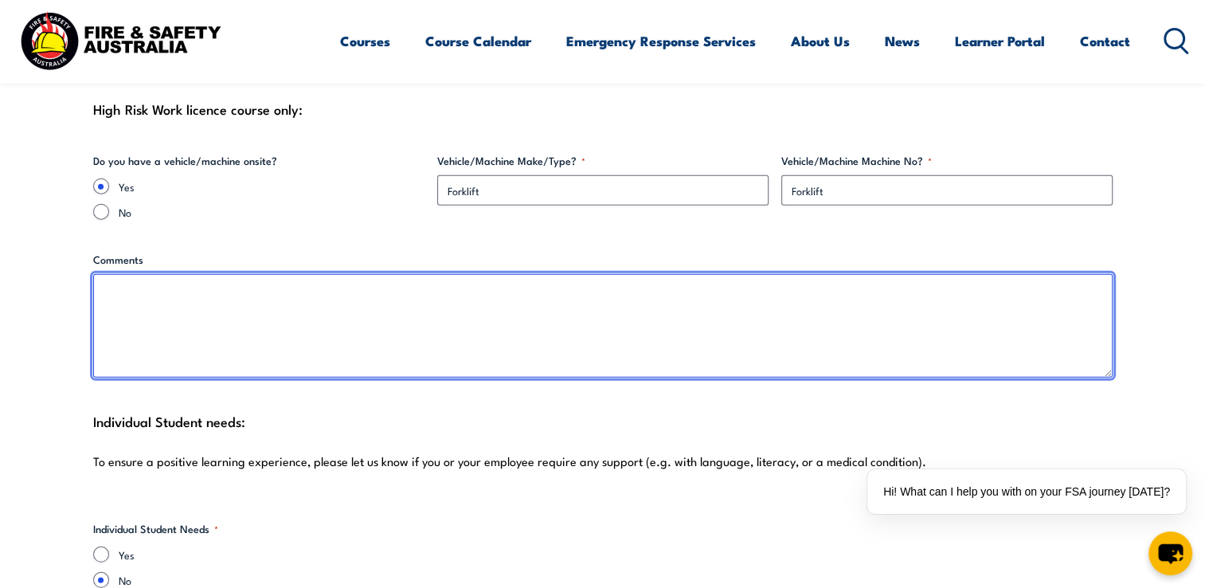
click at [295, 296] on textarea "Comments" at bounding box center [602, 326] width 1019 height 104
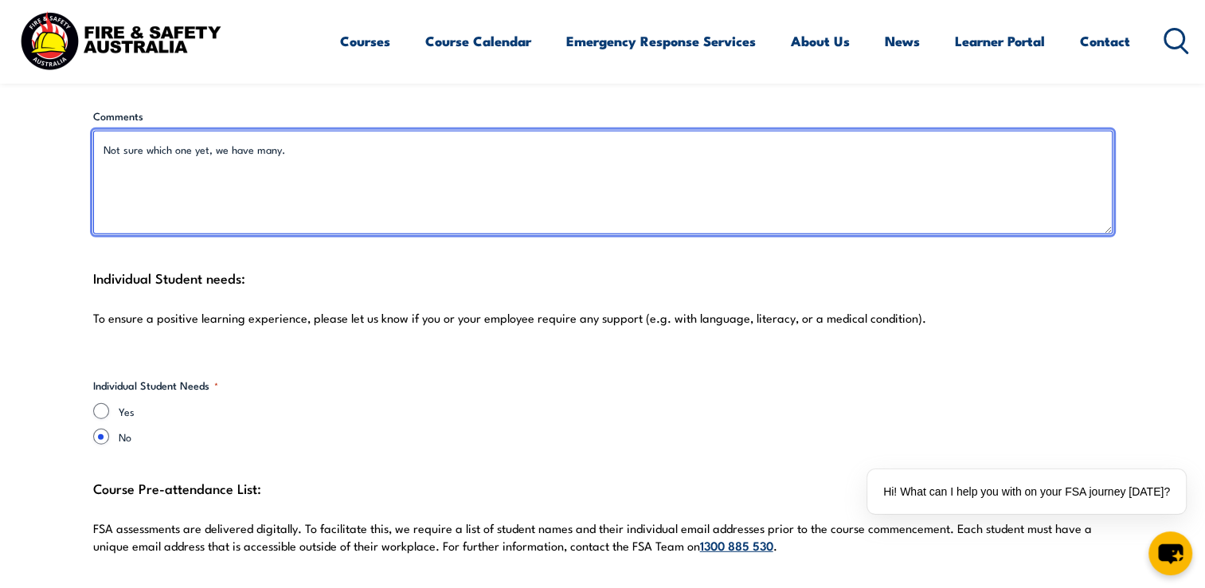
scroll to position [4299, 0]
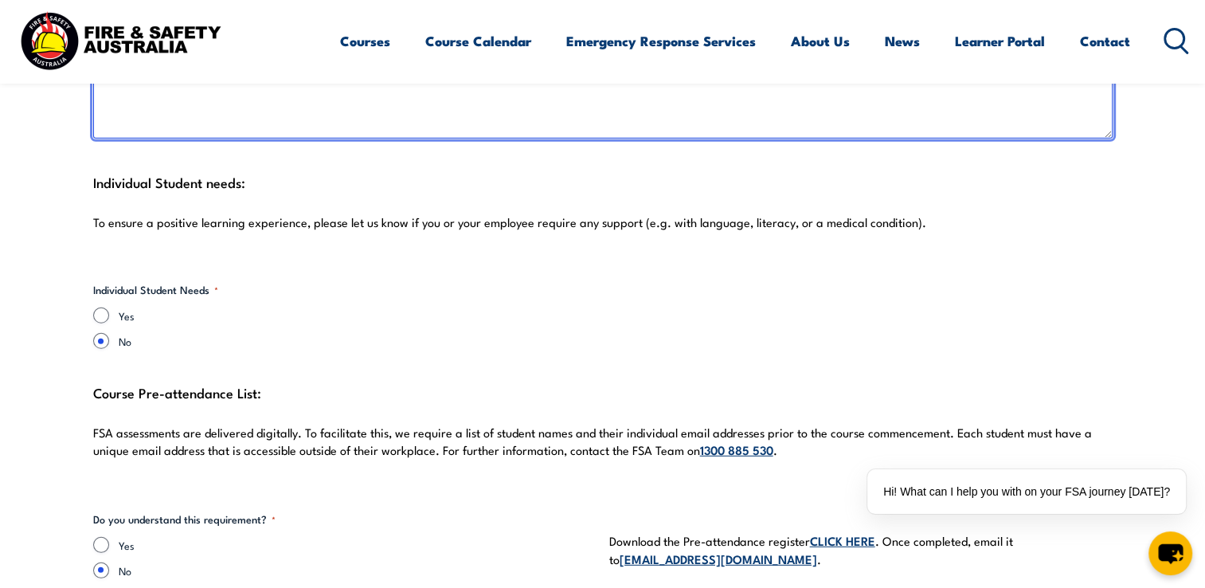
type textarea "Not sure which one yet, we have many."
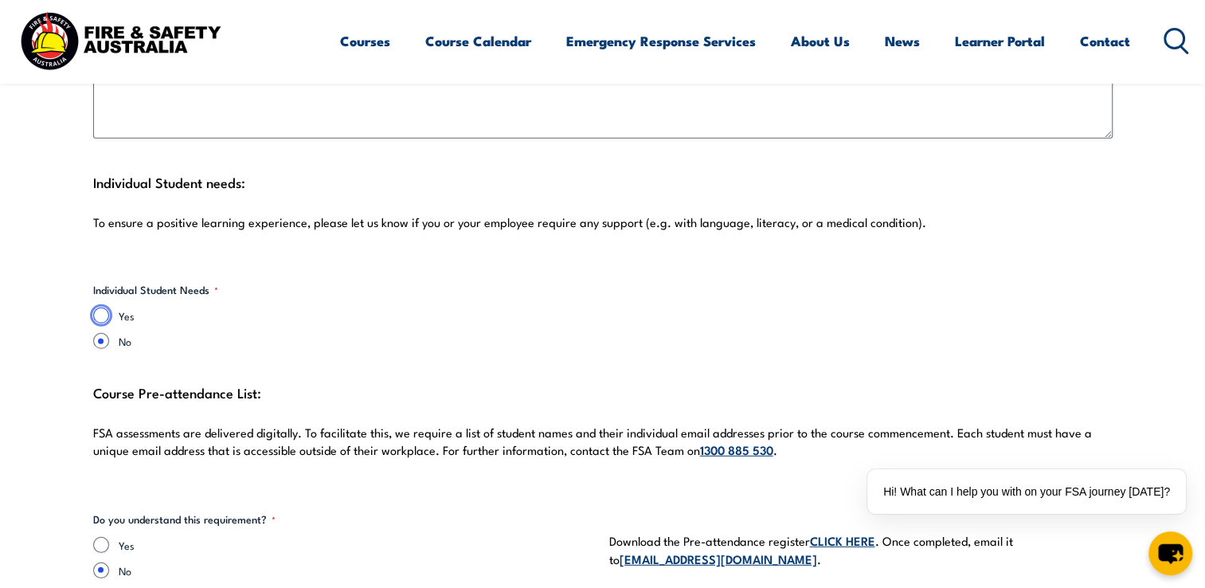
click at [101, 320] on input "Yes" at bounding box center [101, 315] width 16 height 16
radio input "true"
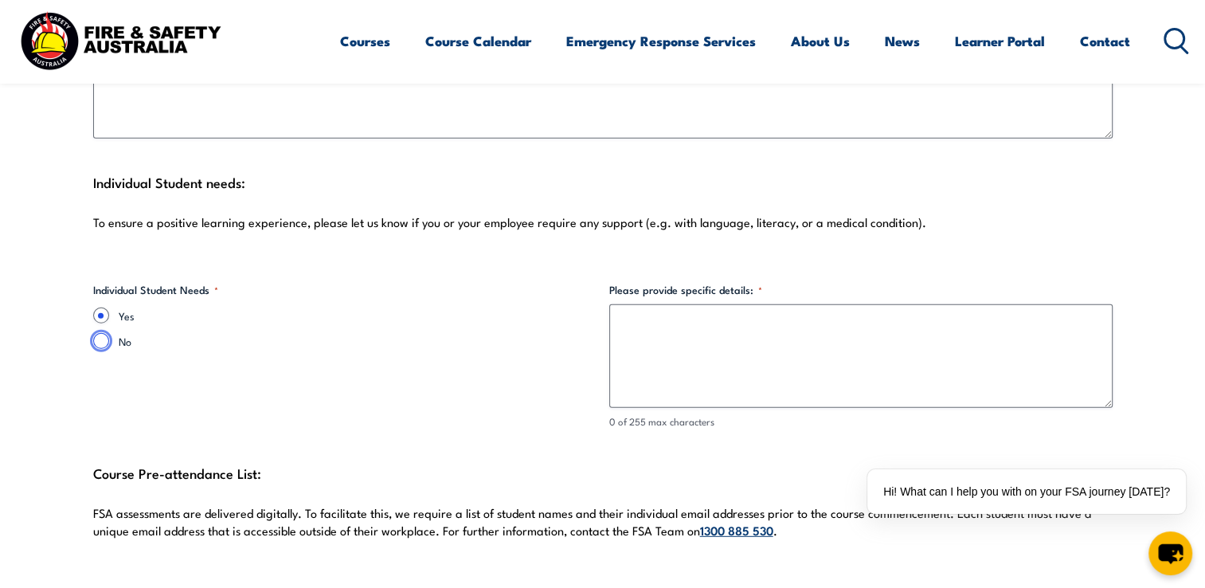
click at [101, 341] on input "No" at bounding box center [101, 341] width 16 height 16
radio input "true"
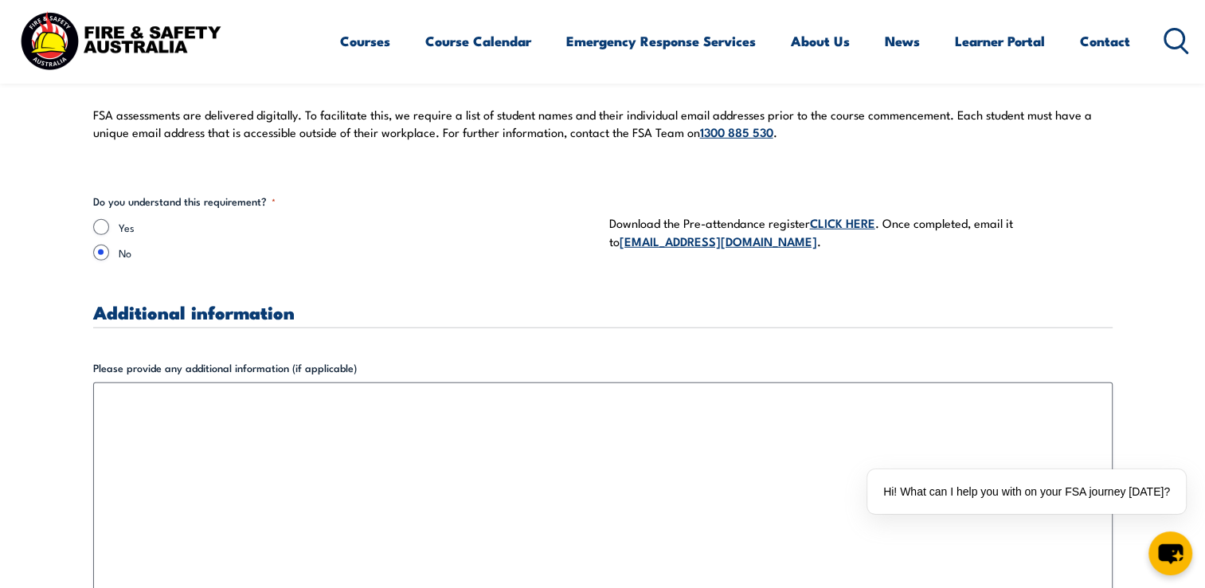
scroll to position [4618, 0]
click at [107, 225] on input "Yes" at bounding box center [101, 226] width 16 height 16
radio input "true"
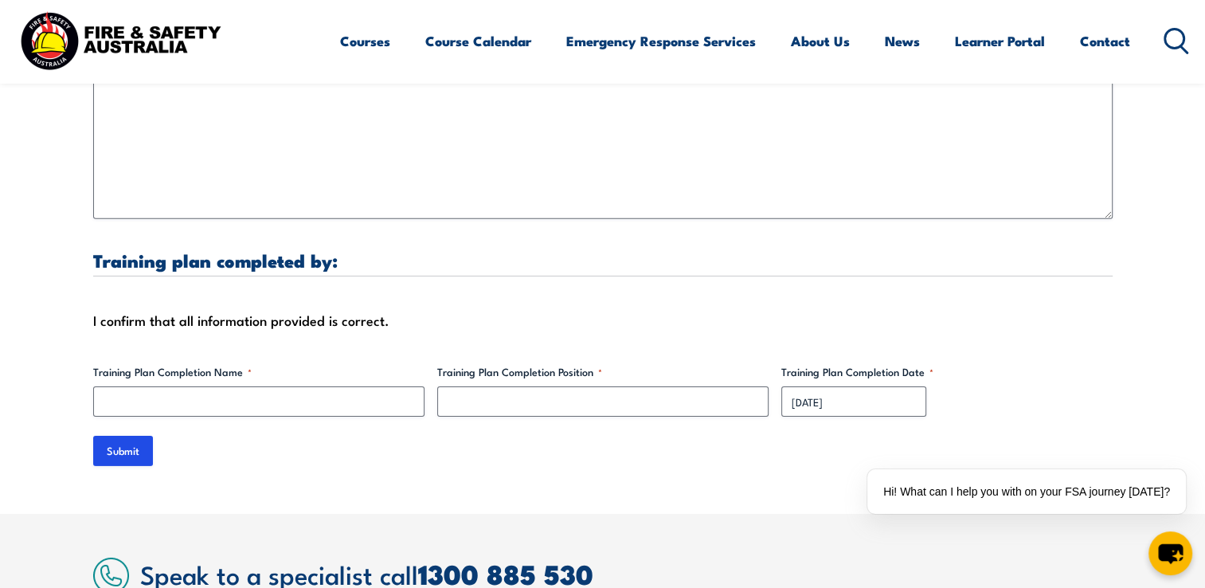
scroll to position [5016, 0]
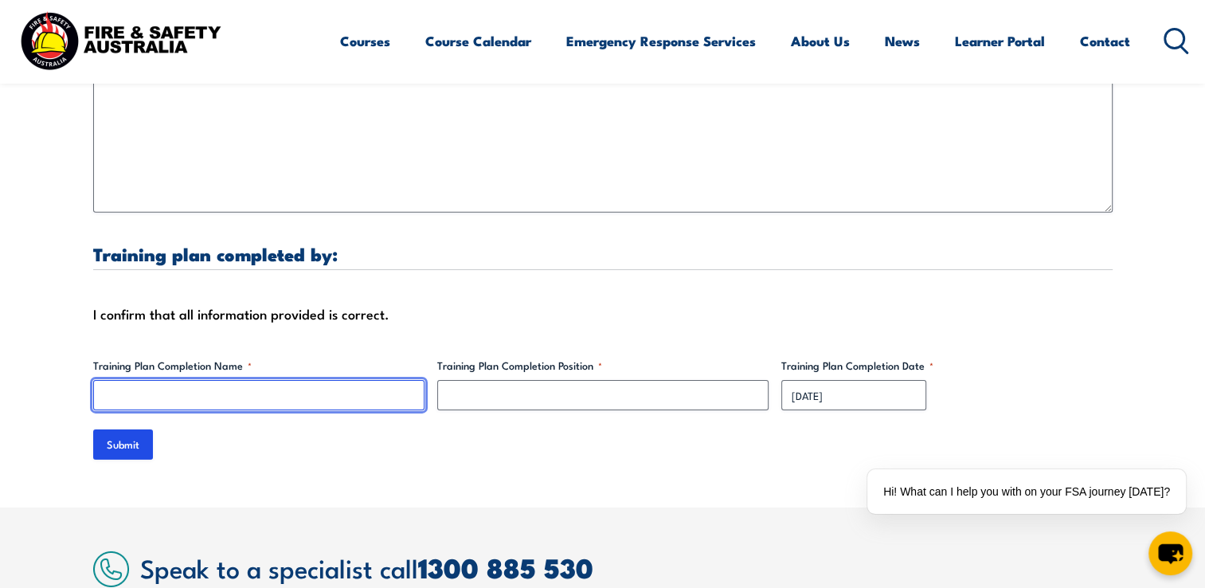
click at [171, 393] on input "Training Plan Completion Name *" at bounding box center [258, 395] width 331 height 30
type input "[PERSON_NAME]"
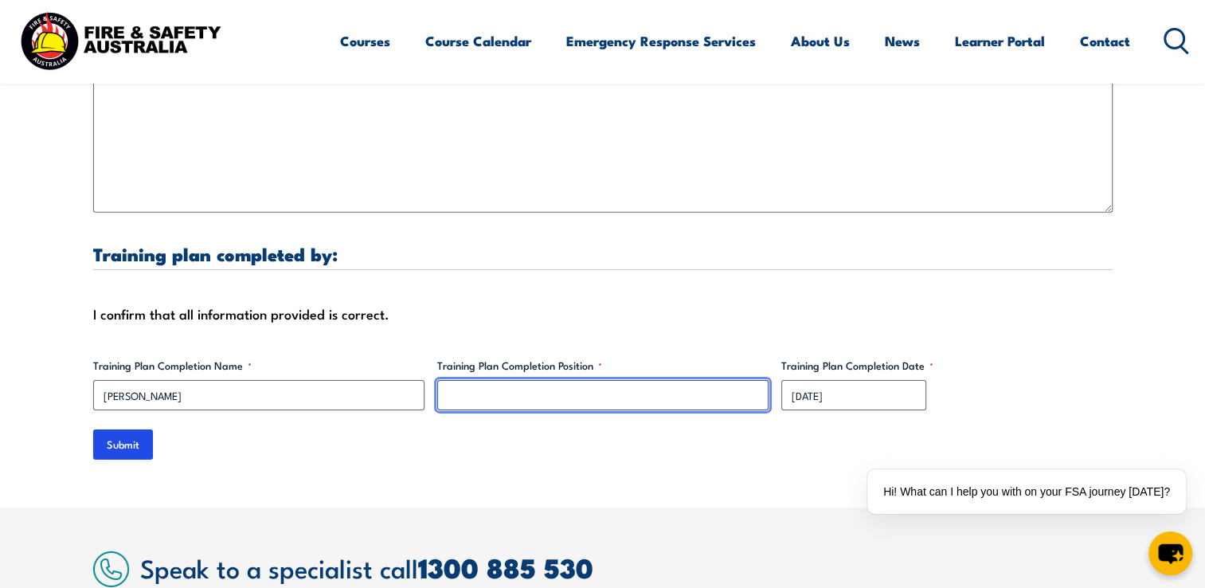
click at [485, 394] on input "Training Plan Completion Position *" at bounding box center [602, 395] width 331 height 30
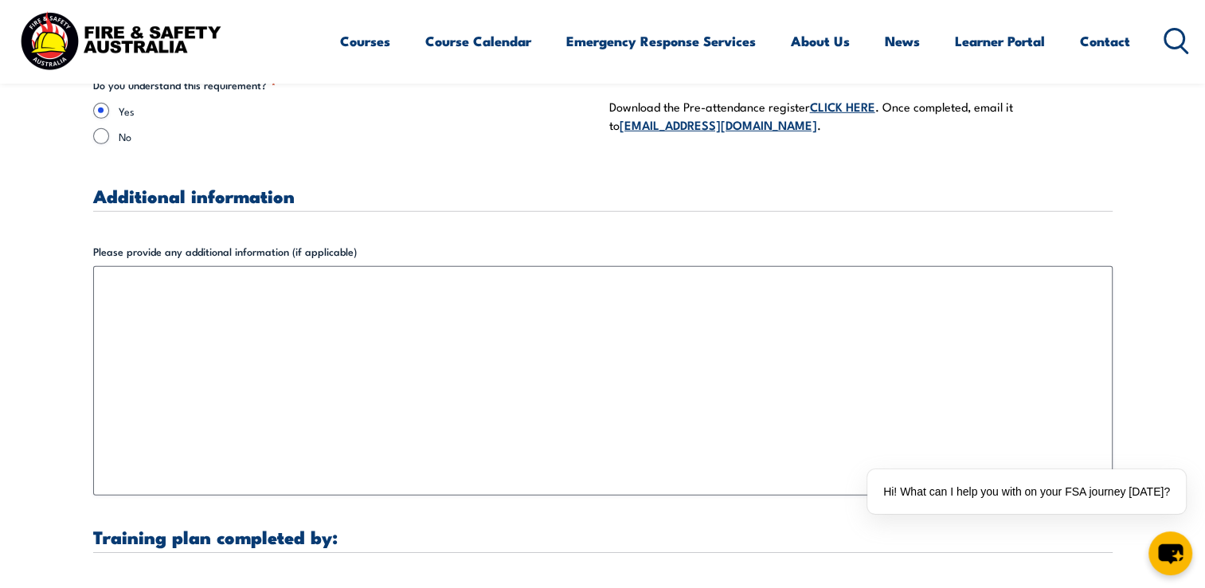
scroll to position [4697, 0]
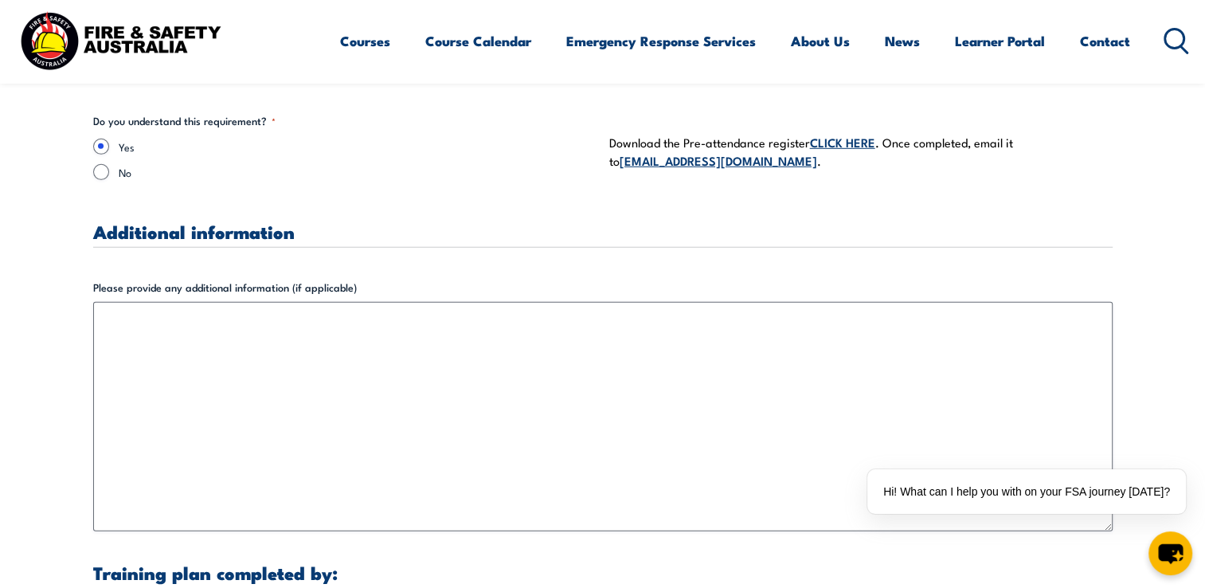
type input "HSEQ Manager"
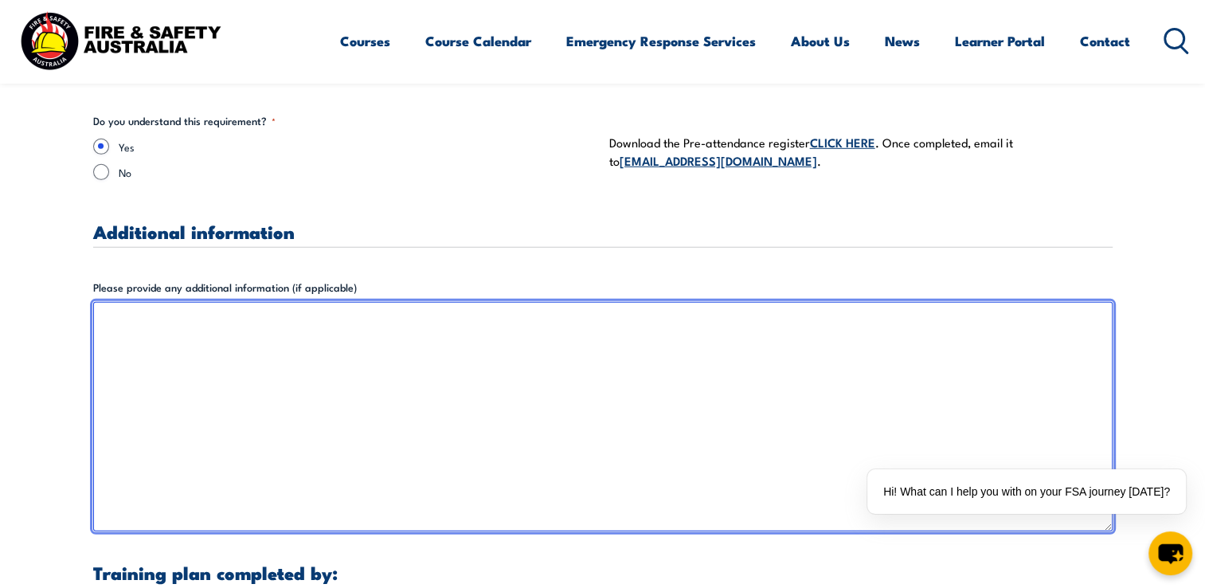
click at [170, 321] on textarea "Please provide any additional information (if applicable)" at bounding box center [602, 416] width 1019 height 229
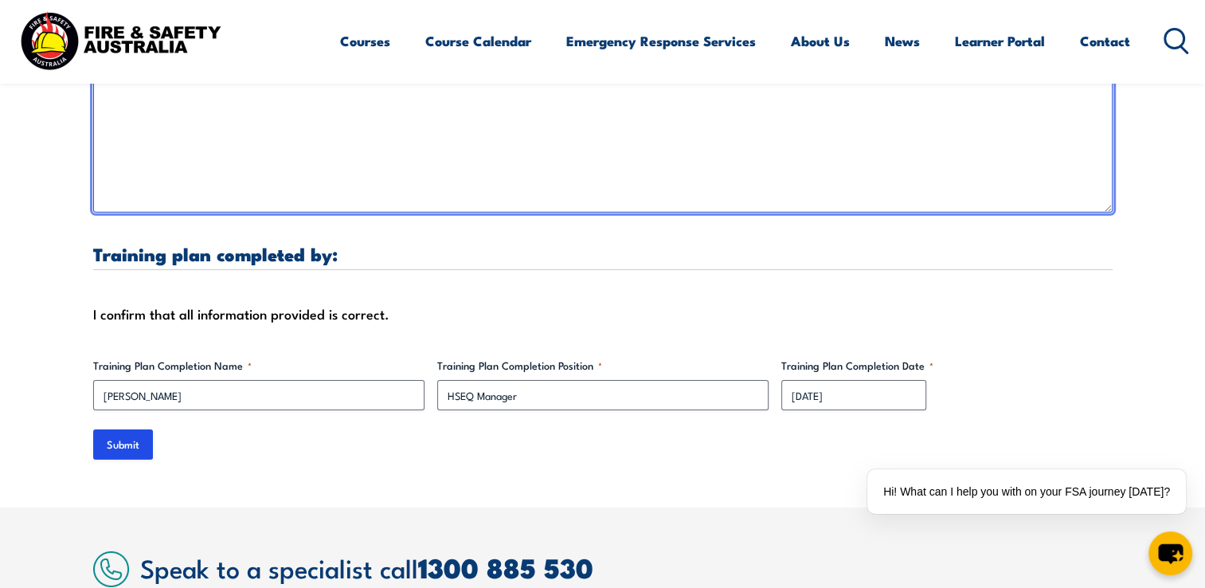
scroll to position [5095, 0]
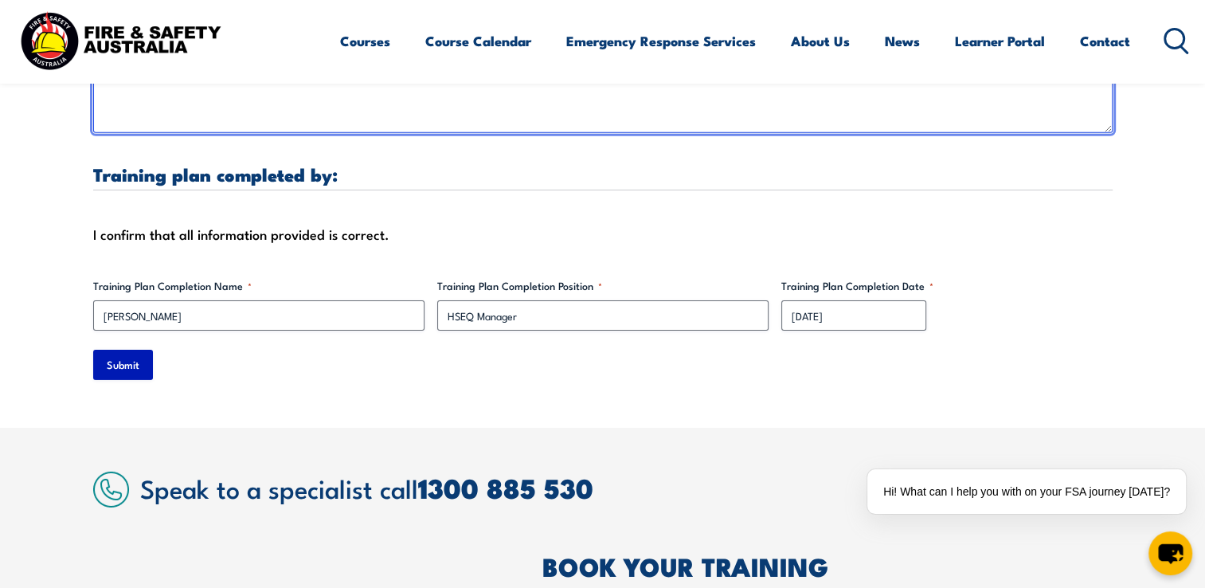
type textarea "List of people with details to follow."
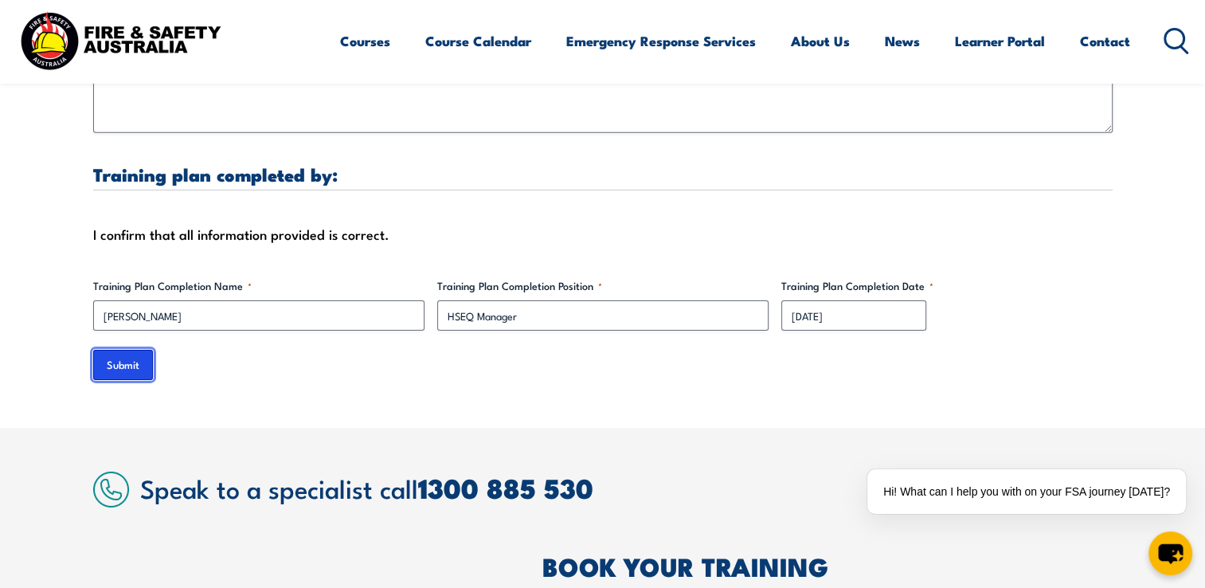
click at [135, 373] on input "Submit" at bounding box center [123, 365] width 60 height 30
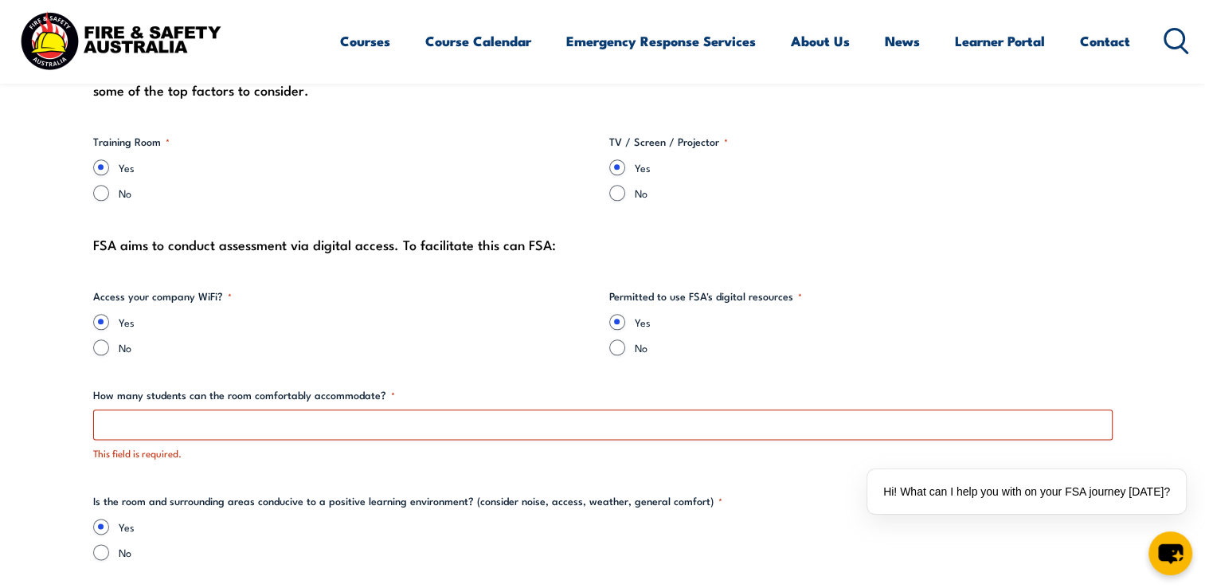
scroll to position [1906, 0]
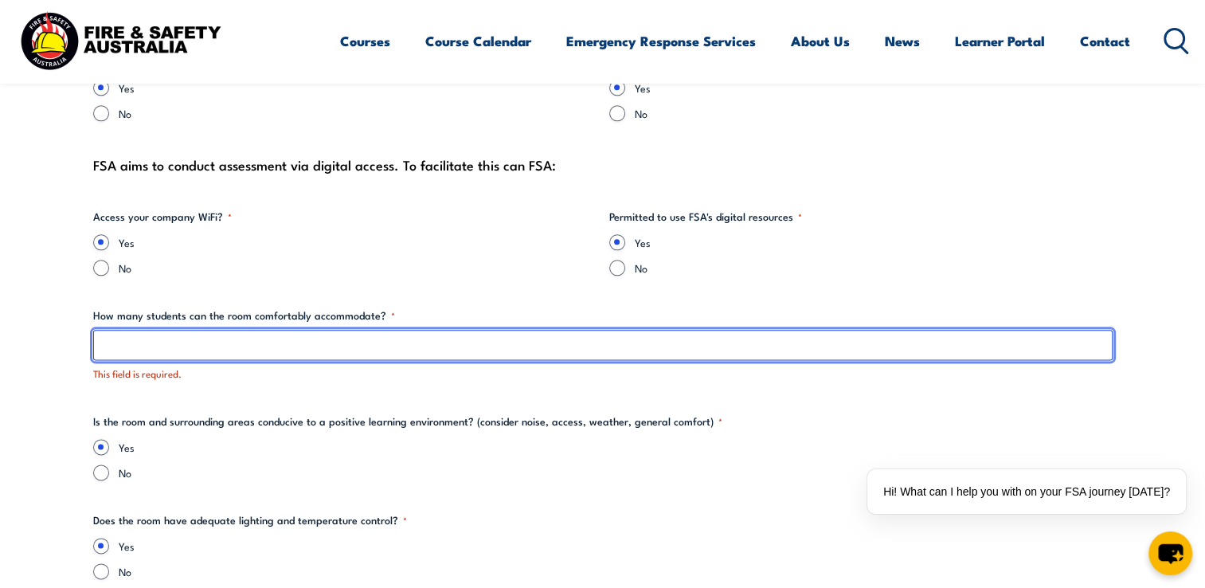
click at [201, 346] on input "How many students can the room comfortably accommodate? *" at bounding box center [602, 345] width 1019 height 30
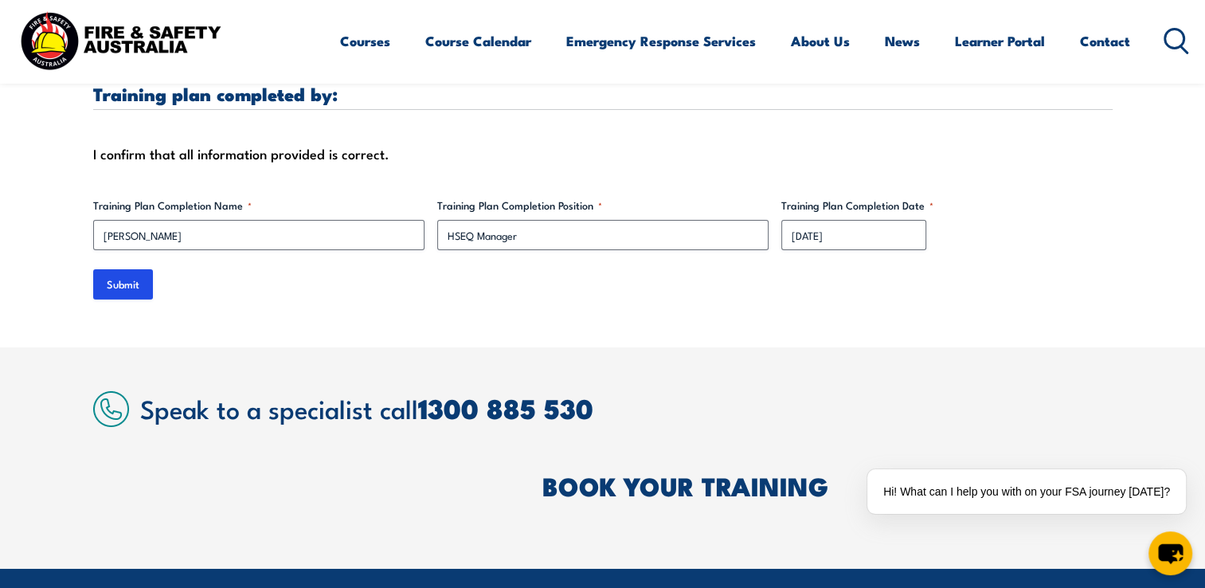
scroll to position [5329, 0]
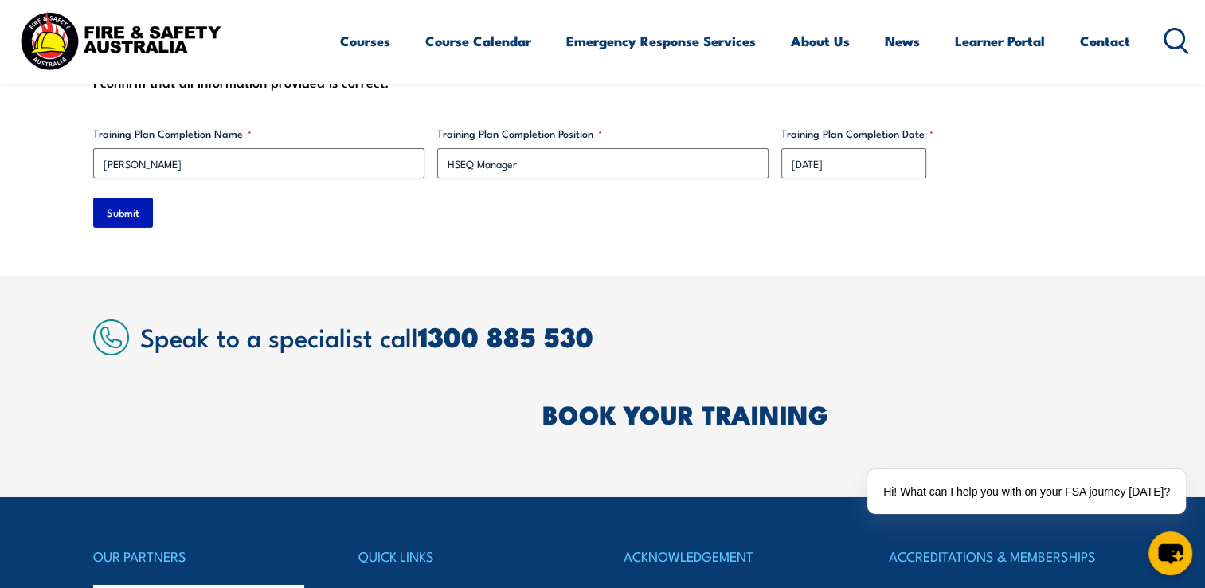
type input "15"
click at [131, 213] on input "Submit" at bounding box center [123, 212] width 60 height 30
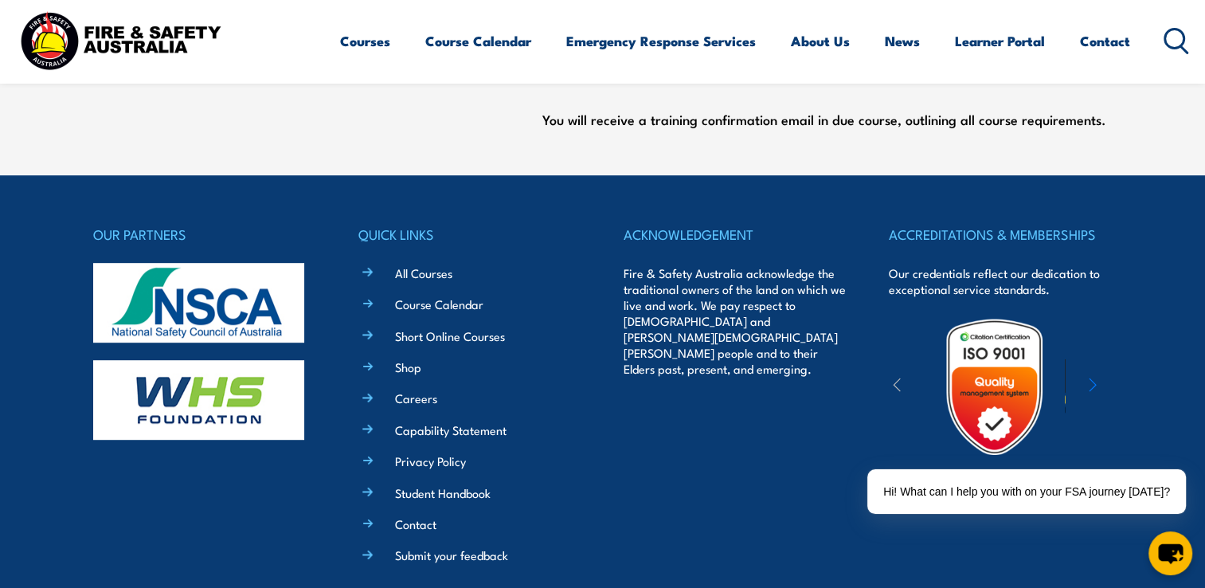
scroll to position [679, 0]
